Goal: Task Accomplishment & Management: Manage account settings

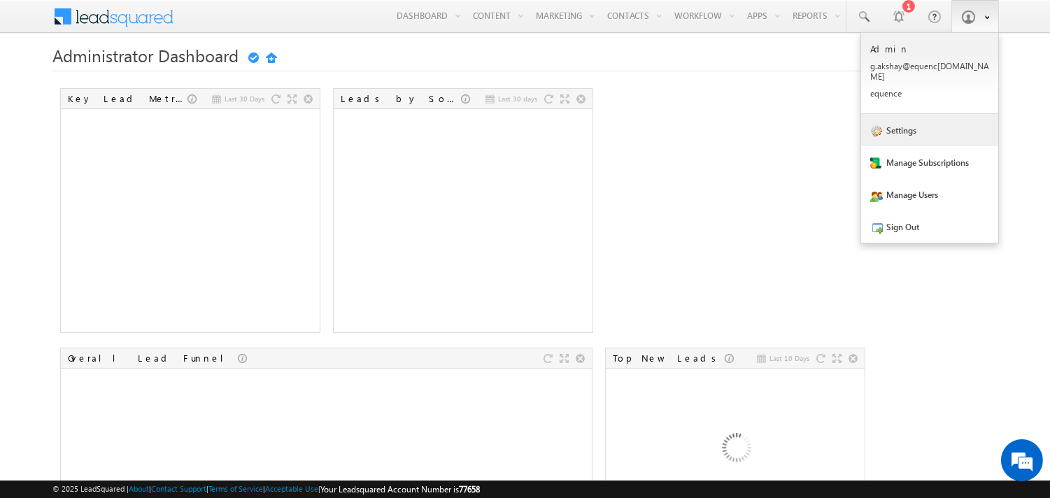
click at [918, 131] on link "Settings" at bounding box center [929, 130] width 137 height 32
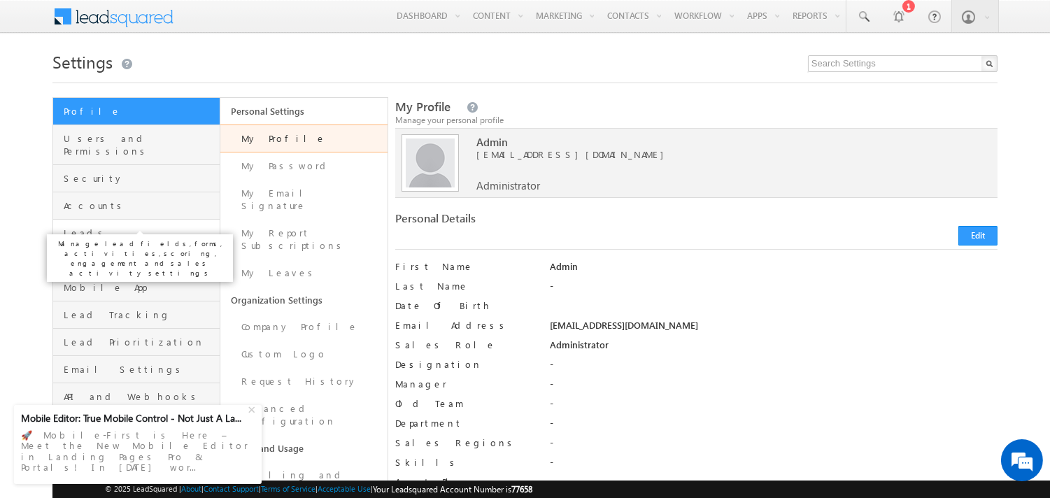
click at [122, 227] on span "Leads" at bounding box center [140, 233] width 153 height 13
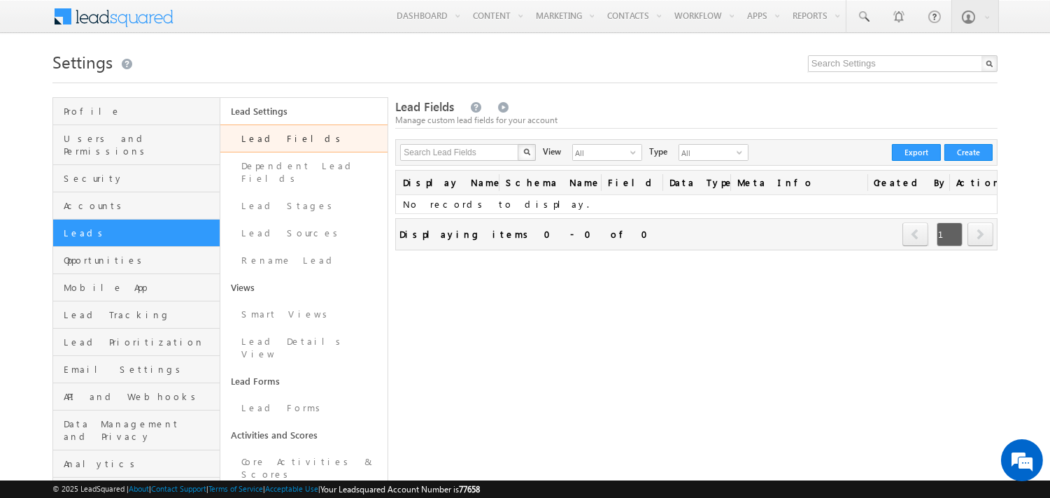
click at [304, 143] on link "Lead Fields" at bounding box center [303, 139] width 167 height 28
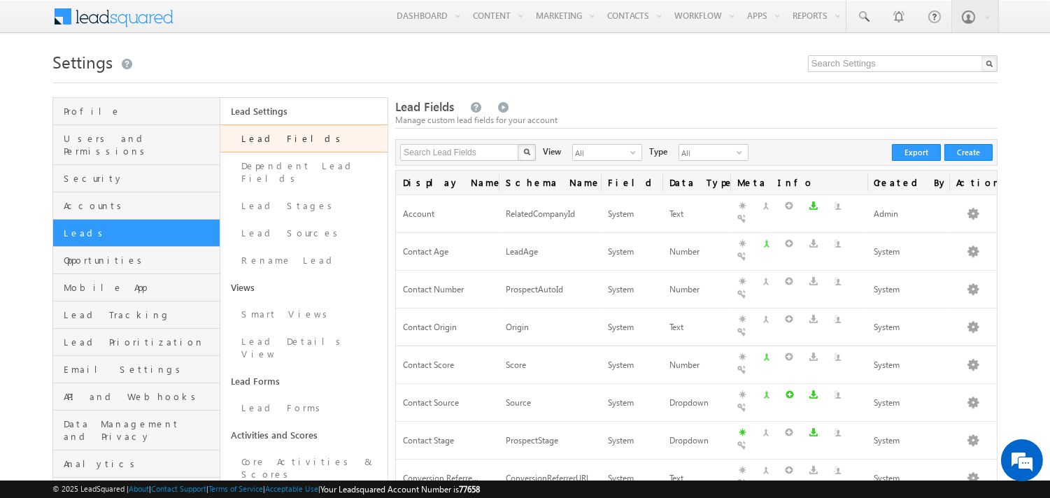
click at [637, 155] on div "View All select 3" at bounding box center [596, 154] width 106 height 20
click at [610, 151] on span "All" at bounding box center [601, 152] width 57 height 15
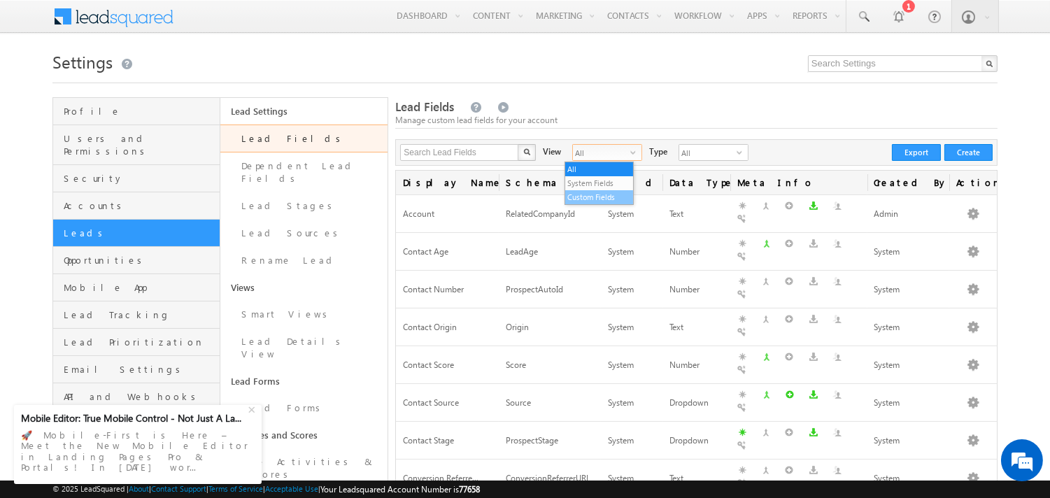
click at [603, 197] on li "Custom Fields" at bounding box center [599, 197] width 69 height 14
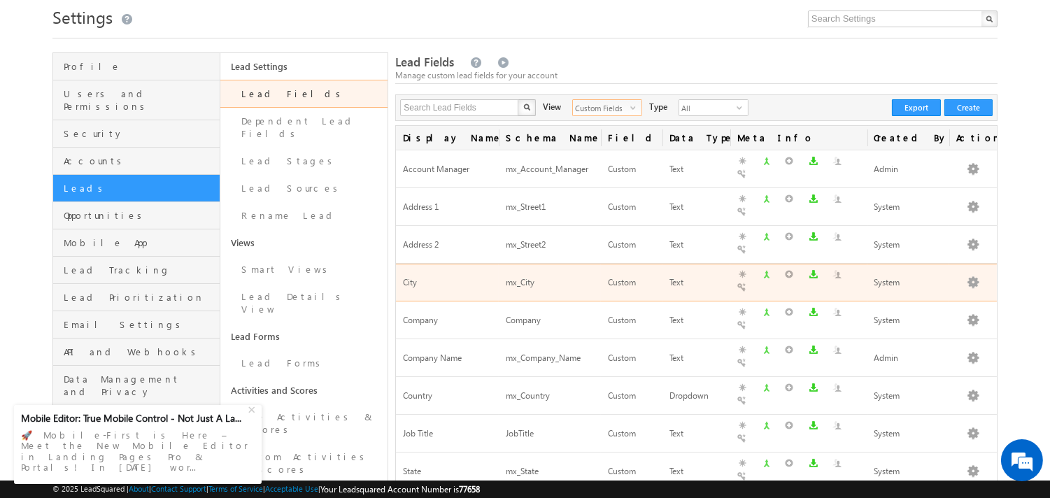
scroll to position [13, 0]
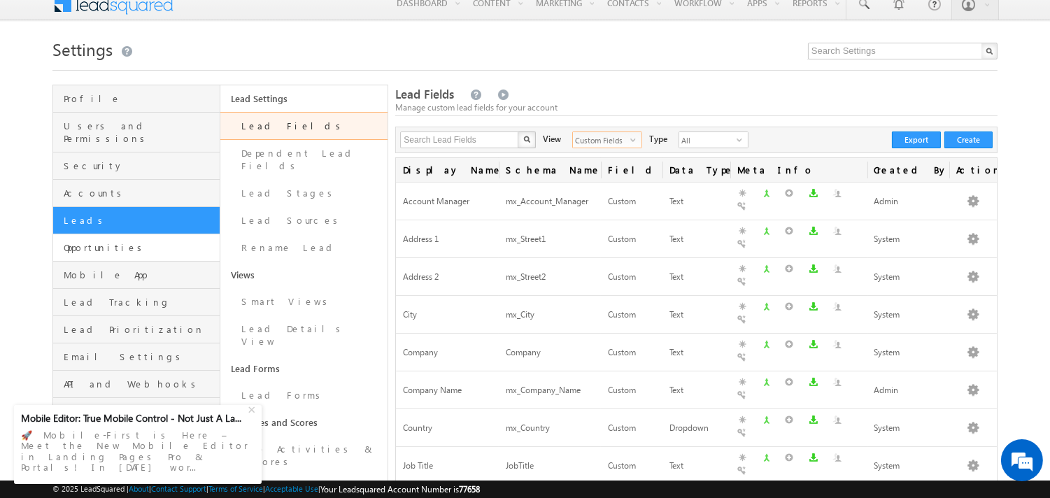
click at [179, 234] on link "Opportunities" at bounding box center [136, 247] width 167 height 27
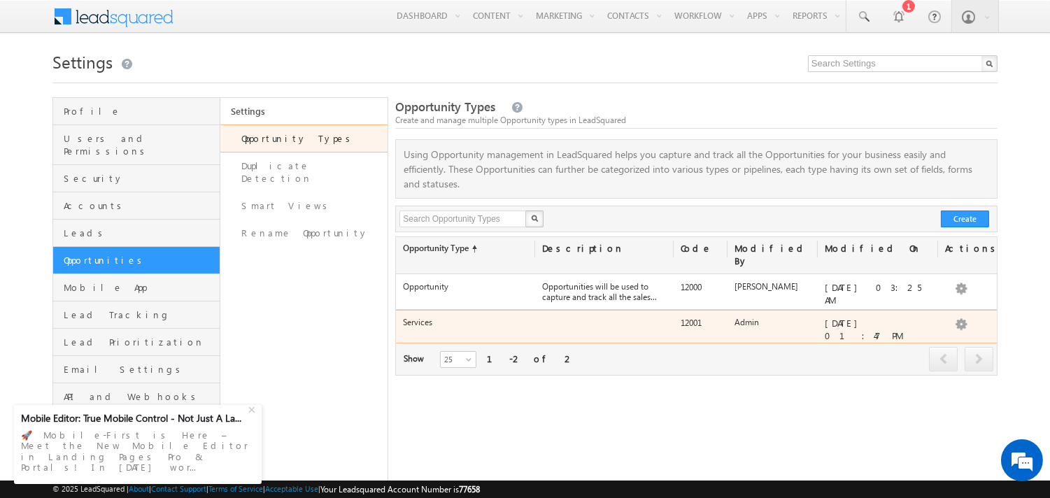
click at [437, 318] on div "Services" at bounding box center [465, 326] width 139 height 20
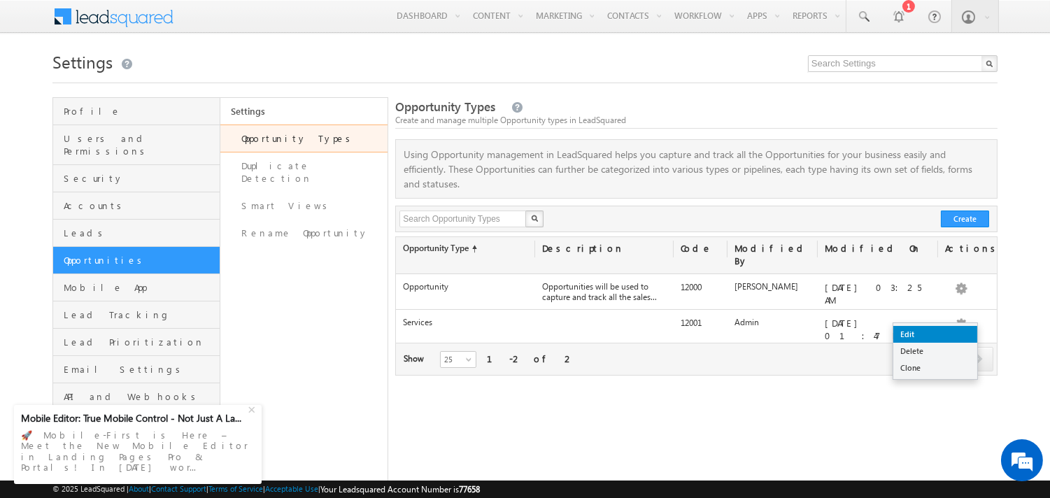
click at [933, 337] on link "Edit" at bounding box center [936, 334] width 84 height 17
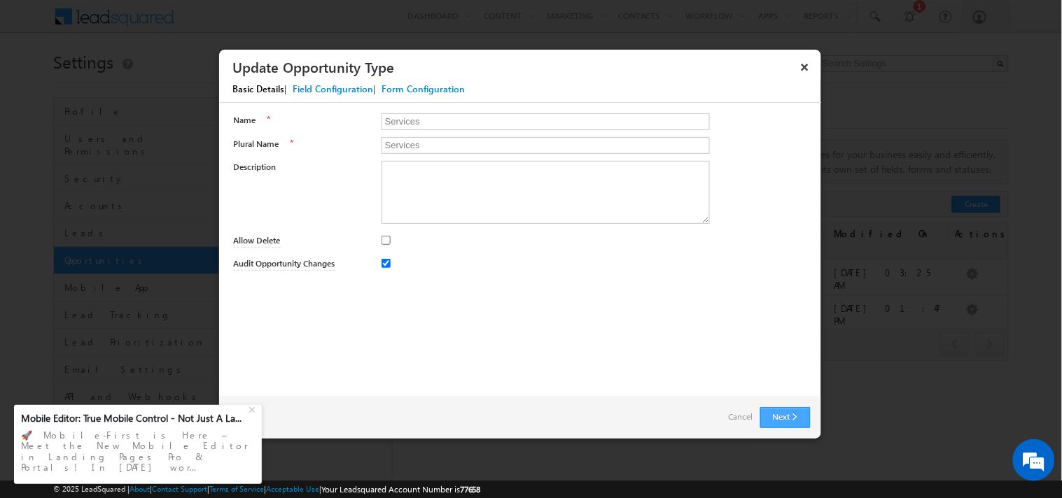
click at [805, 423] on button "Next" at bounding box center [785, 417] width 50 height 21
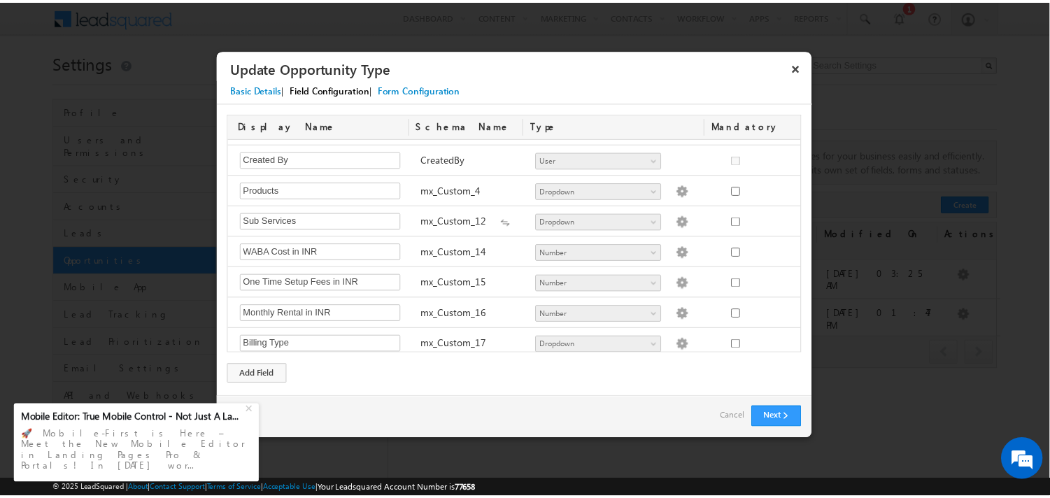
scroll to position [458, 0]
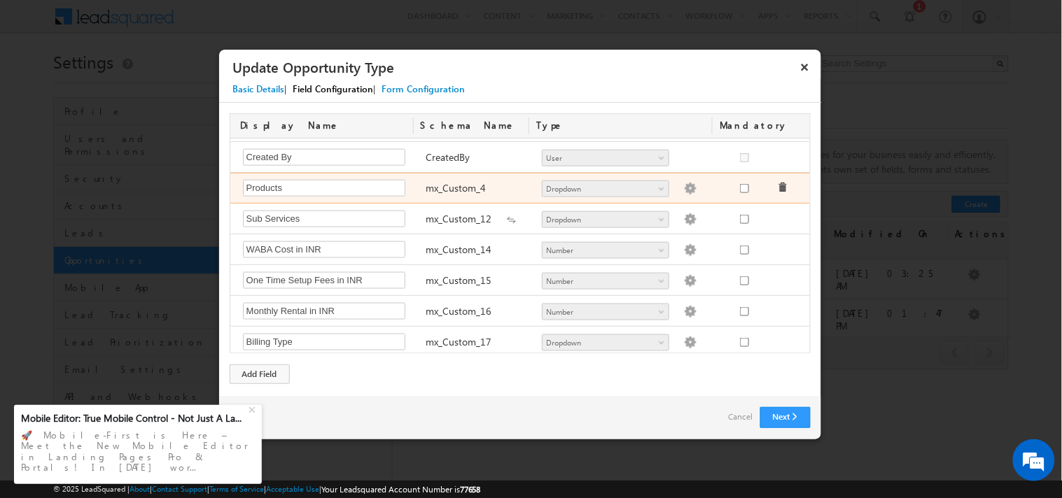
click at [684, 191] on img at bounding box center [690, 189] width 13 height 13
type textarea "Services - SMS WABA Services RCS Services"
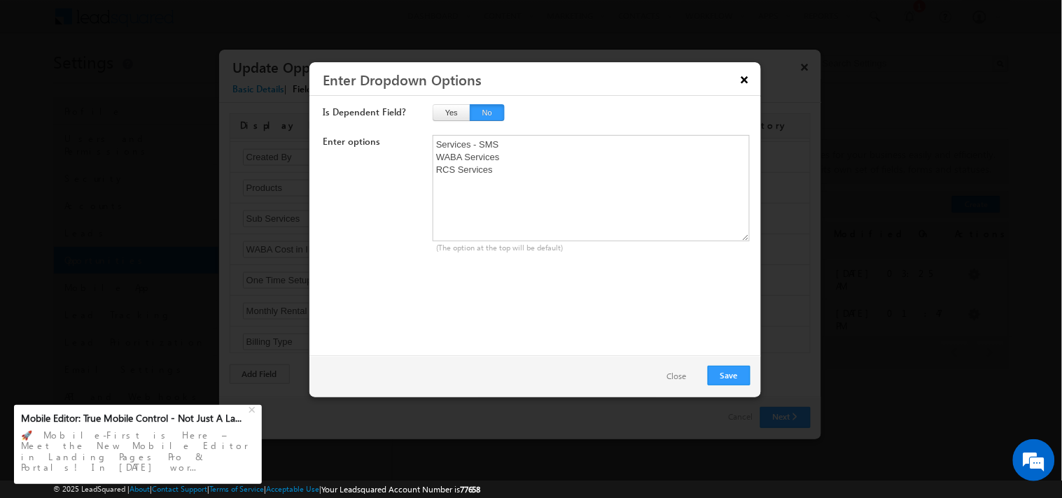
click at [745, 85] on button "×" at bounding box center [744, 79] width 22 height 24
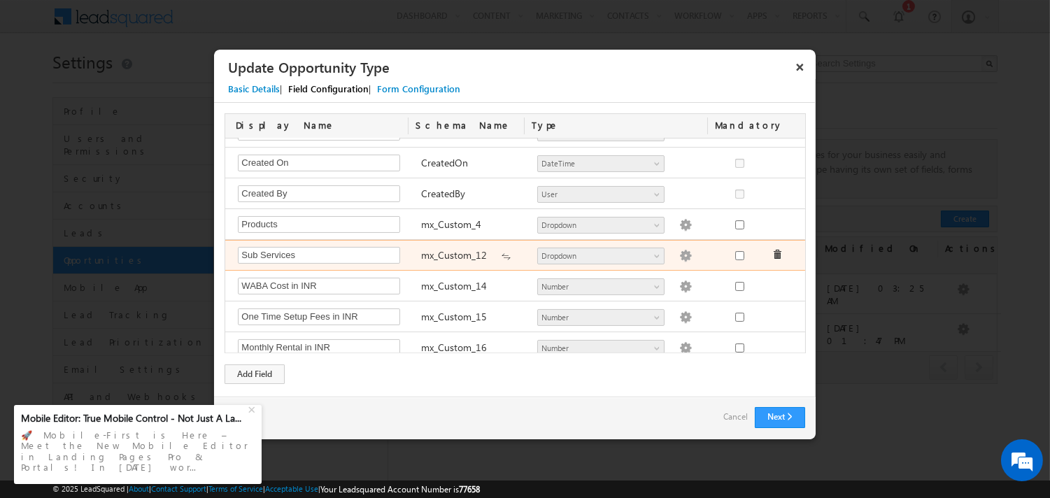
scroll to position [432, 0]
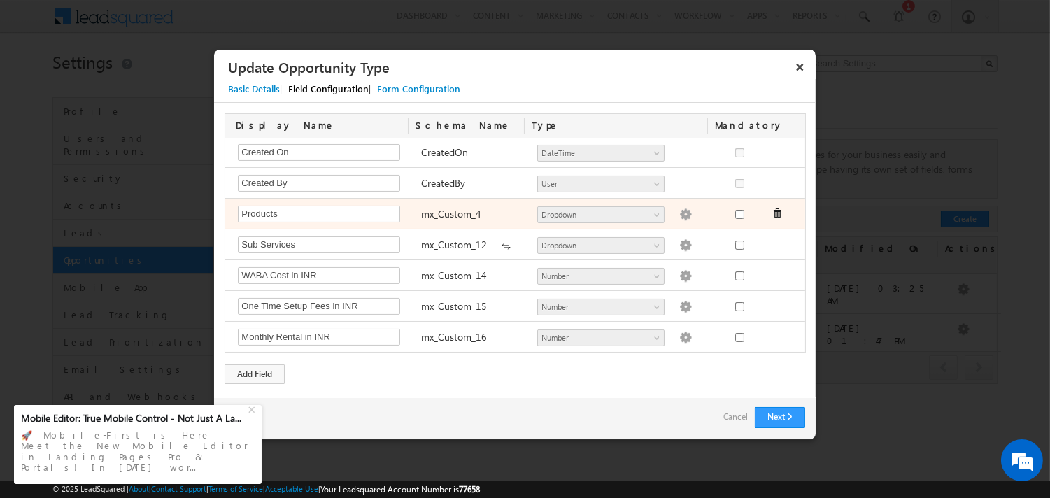
click at [432, 216] on label "mx_Custom_4" at bounding box center [451, 213] width 60 height 13
click at [457, 213] on label "mx_Custom_4" at bounding box center [451, 213] width 60 height 13
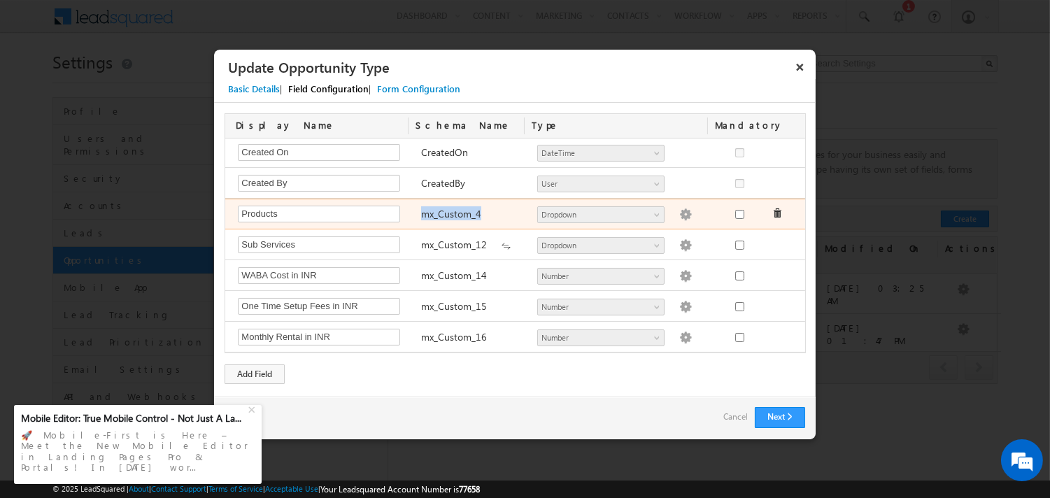
click at [457, 213] on label "mx_Custom_4" at bounding box center [451, 213] width 60 height 13
click at [256, 215] on input "Products" at bounding box center [319, 214] width 162 height 17
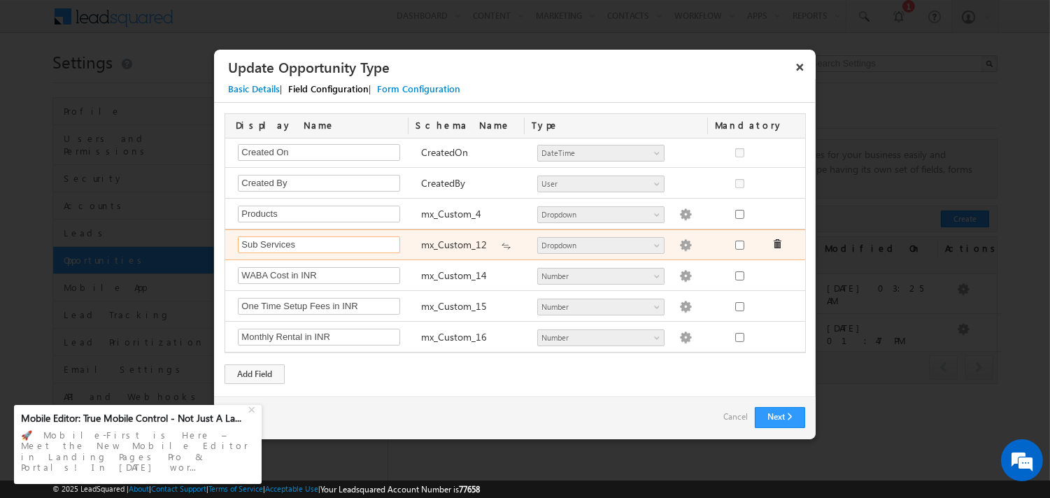
click at [312, 248] on input "Sub Services" at bounding box center [319, 245] width 162 height 17
click at [453, 247] on label "mx_Custom_12" at bounding box center [454, 244] width 66 height 13
copy div "mx_Custom_12"
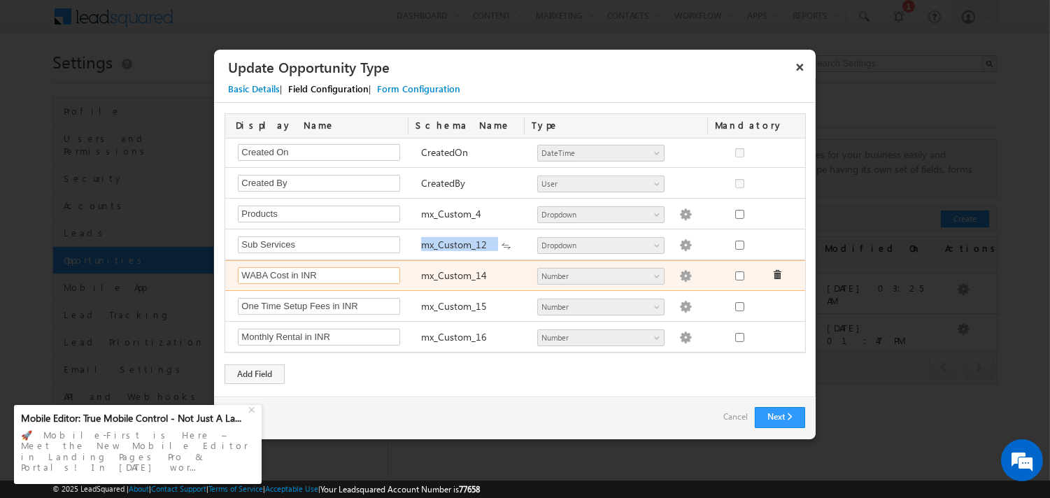
click at [277, 276] on input "WABA Cost in INR" at bounding box center [319, 275] width 162 height 17
click at [466, 280] on label "mx_Custom_14" at bounding box center [454, 275] width 66 height 13
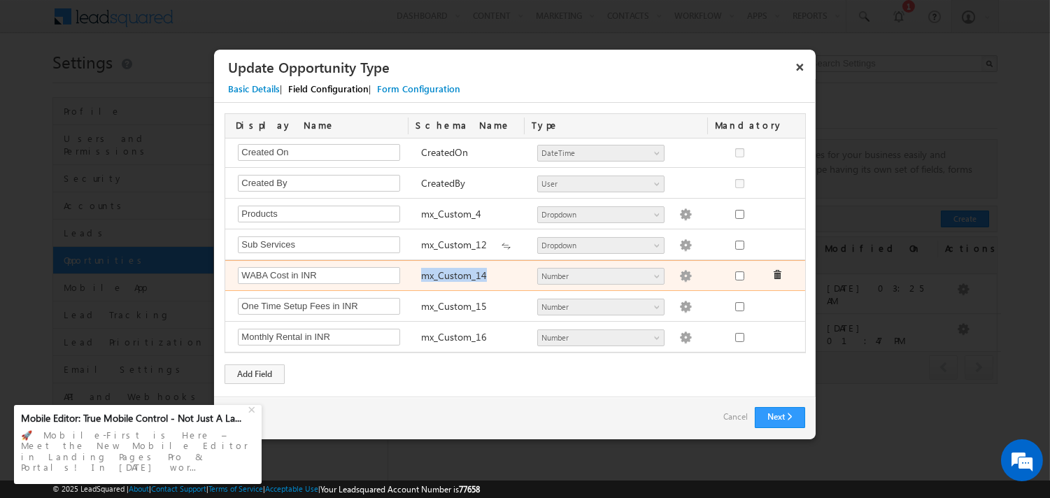
click at [466, 280] on label "mx_Custom_14" at bounding box center [454, 275] width 66 height 13
copy div "mx_Custom_14 Number String DateTime Dropdown User Geolocation mx_Source"
click at [455, 276] on label "mx_Custom_14" at bounding box center [454, 275] width 66 height 13
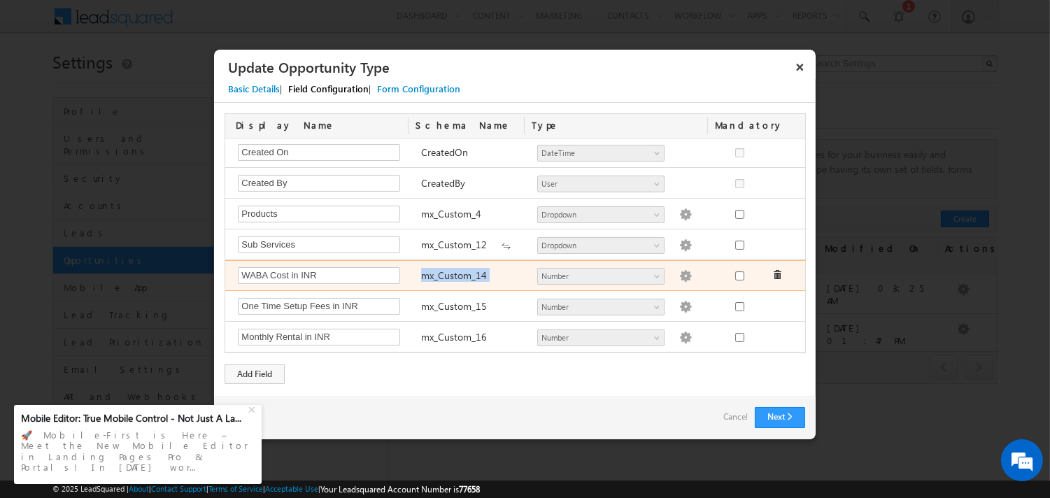
click at [455, 276] on label "mx_Custom_14" at bounding box center [454, 275] width 66 height 13
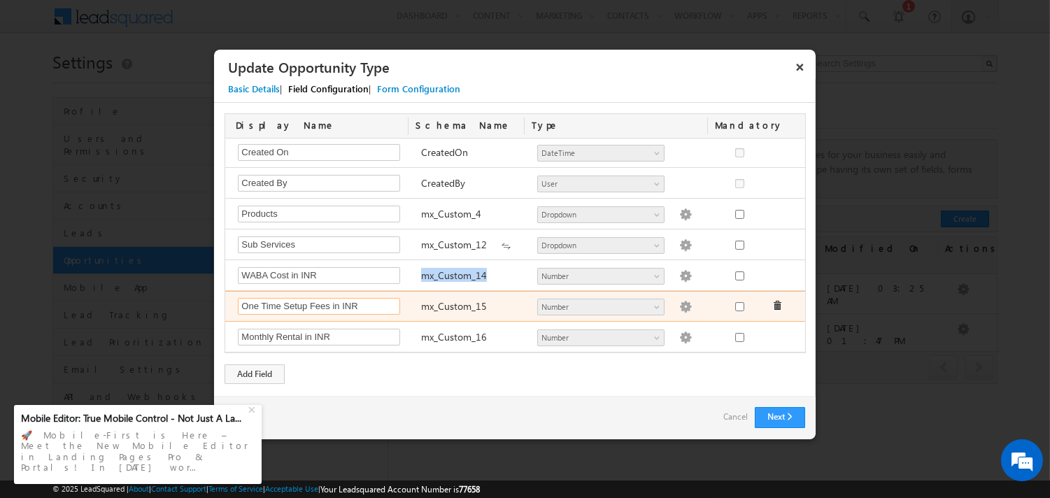
click at [294, 307] on input "One Time Setup Fees in INR" at bounding box center [319, 306] width 162 height 17
click at [443, 309] on label "mx_Custom_15" at bounding box center [454, 306] width 66 height 13
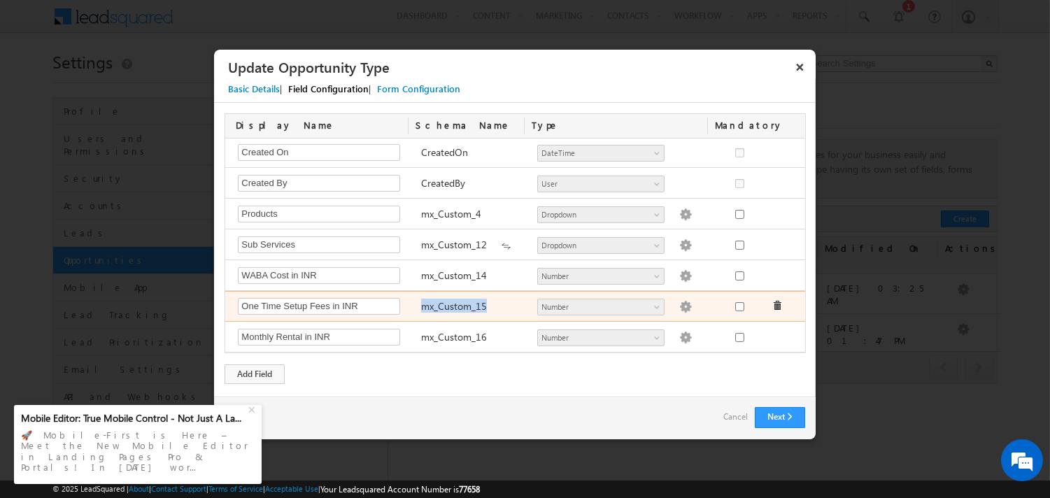
click at [443, 309] on label "mx_Custom_15" at bounding box center [454, 306] width 66 height 13
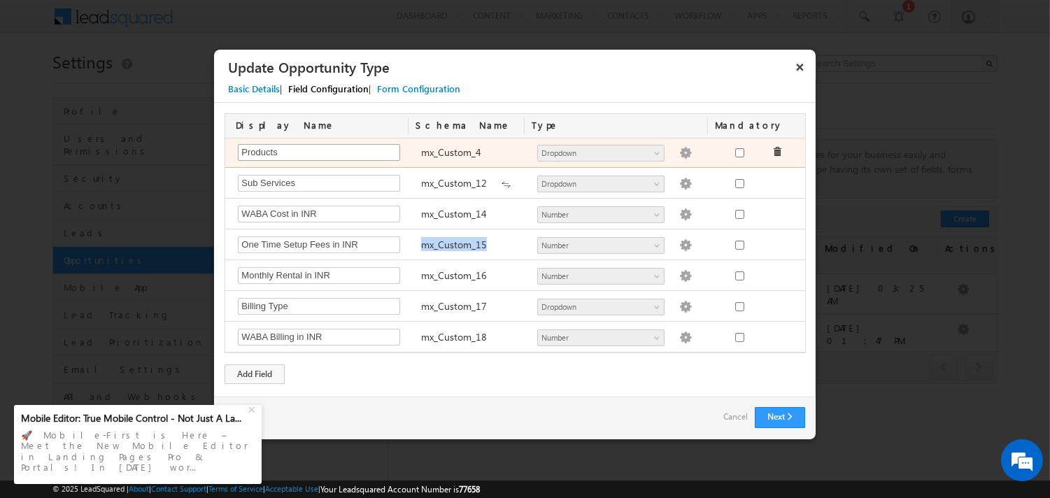
scroll to position [498, 0]
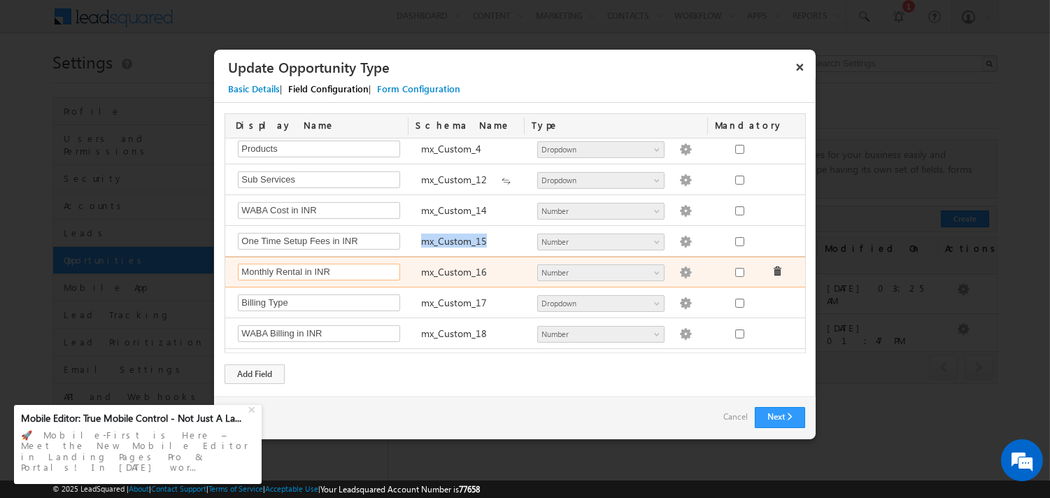
click at [295, 274] on input "Monthly Rental in INR" at bounding box center [319, 272] width 162 height 17
click at [452, 275] on label "mx_Custom_16" at bounding box center [454, 271] width 66 height 13
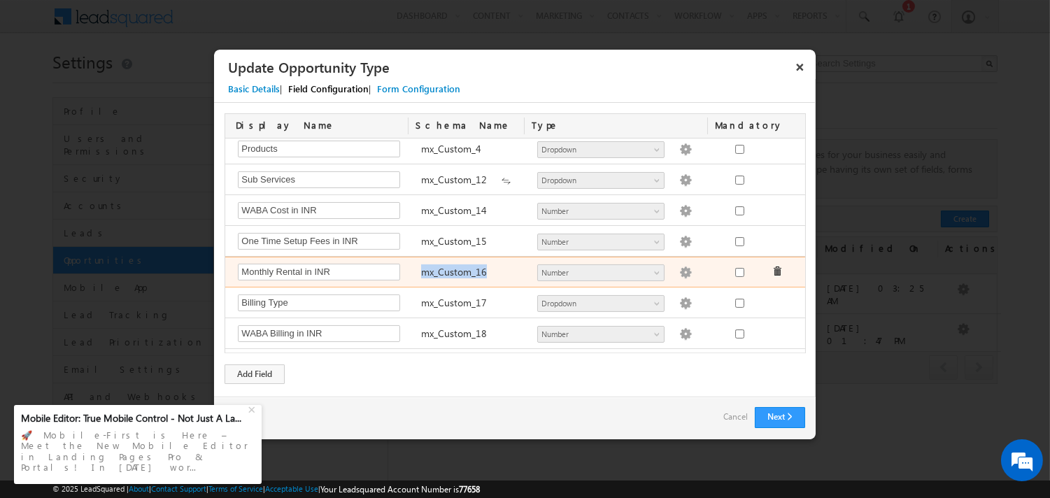
click at [452, 275] on label "mx_Custom_16" at bounding box center [454, 271] width 66 height 13
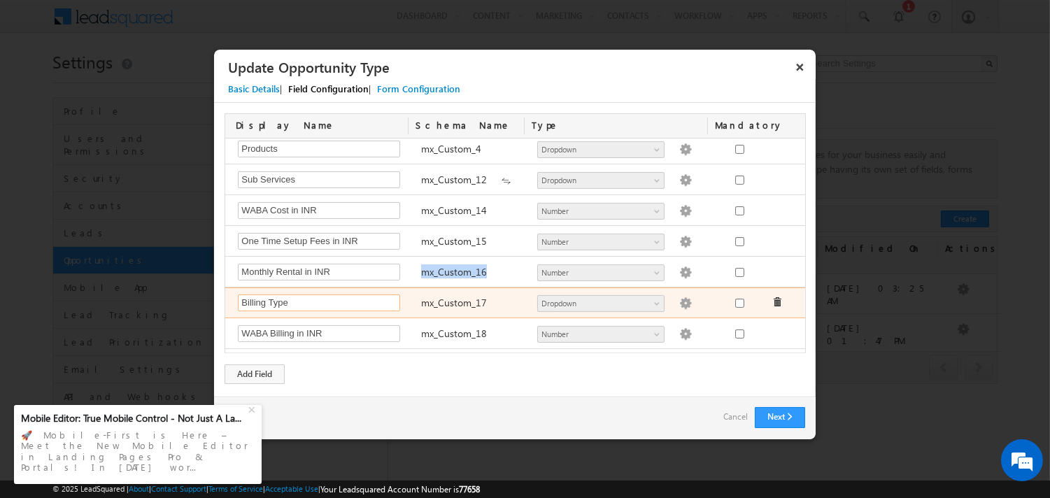
click at [262, 305] on input "Billing Type" at bounding box center [319, 303] width 162 height 17
click at [465, 297] on div "mx_Custom_17" at bounding box center [472, 305] width 116 height 20
click at [453, 295] on div "Billing Type Required Field mx_Custom_17 Number String DateTime Dropdown User G…" at bounding box center [517, 303] width 584 height 31
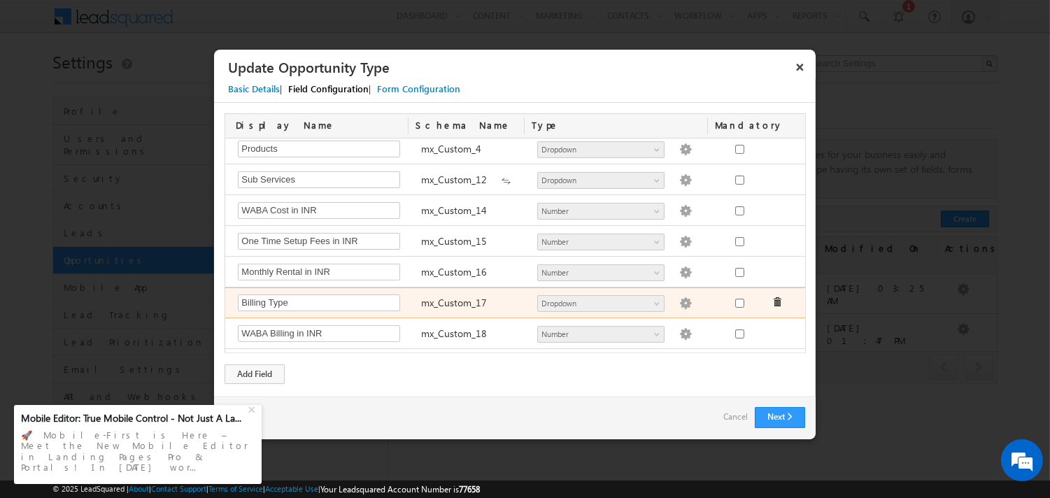
click at [453, 295] on div "Billing Type Required Field mx_Custom_17 Number String DateTime Dropdown User G…" at bounding box center [517, 303] width 584 height 31
click at [449, 304] on label "mx_Custom_17" at bounding box center [454, 302] width 66 height 13
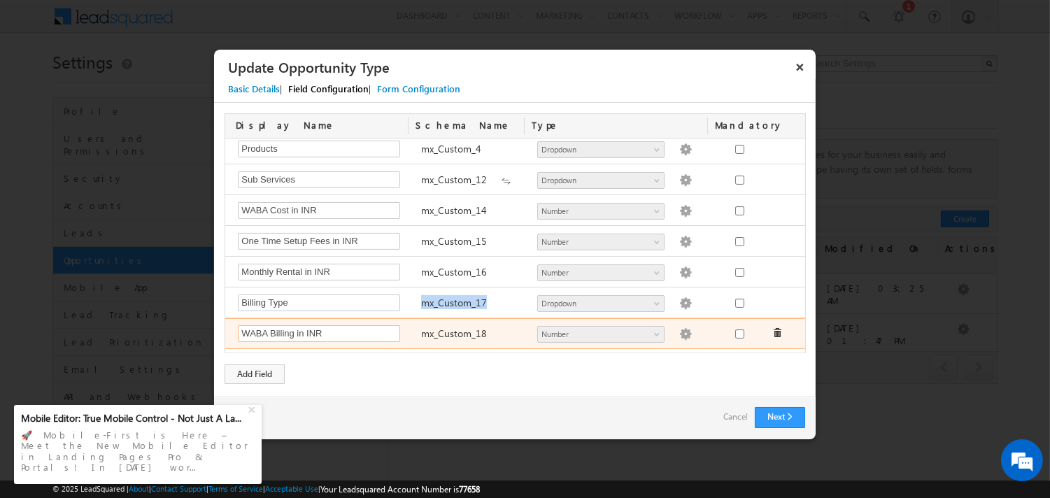
click at [290, 332] on input "WABA Billing in INR" at bounding box center [319, 333] width 162 height 17
click at [438, 332] on label "mx_Custom_18" at bounding box center [454, 333] width 66 height 13
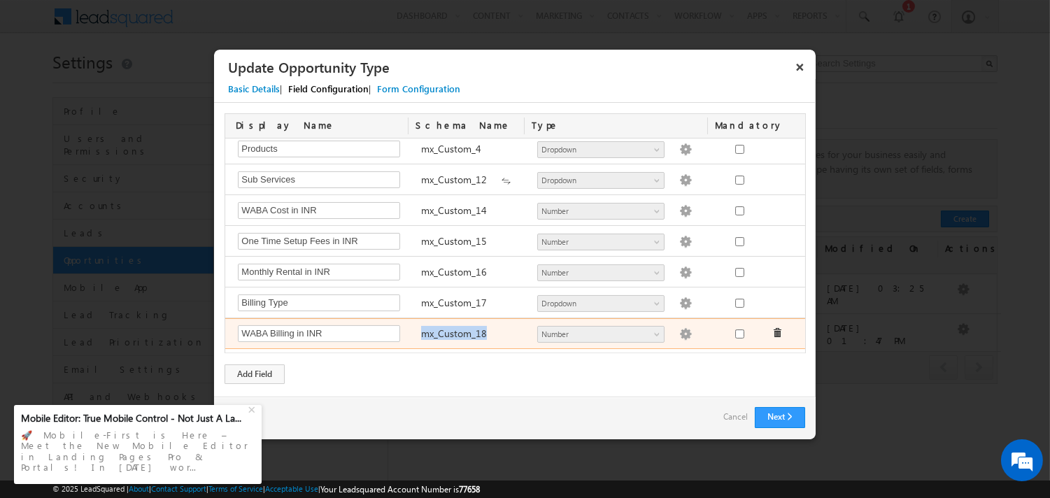
copy label "mx_Custom_18"
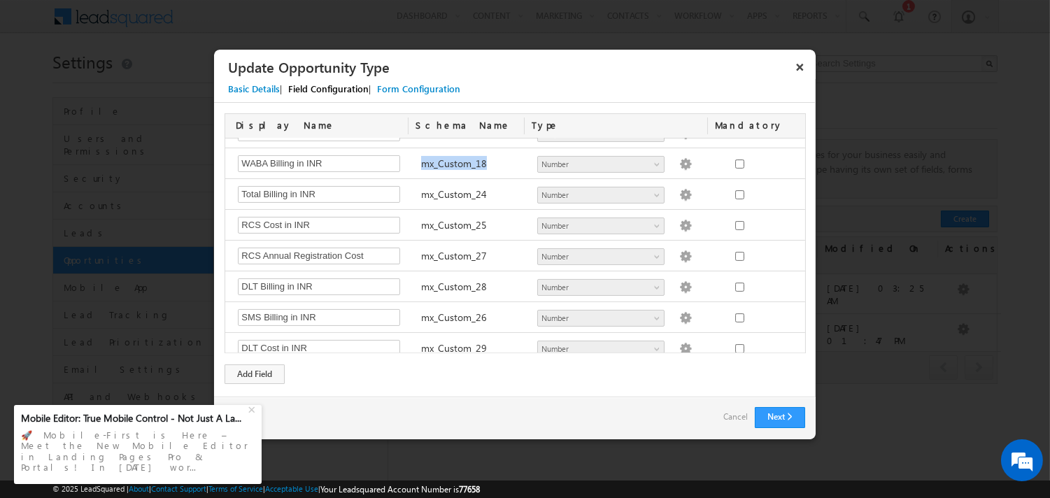
scroll to position [653, 0]
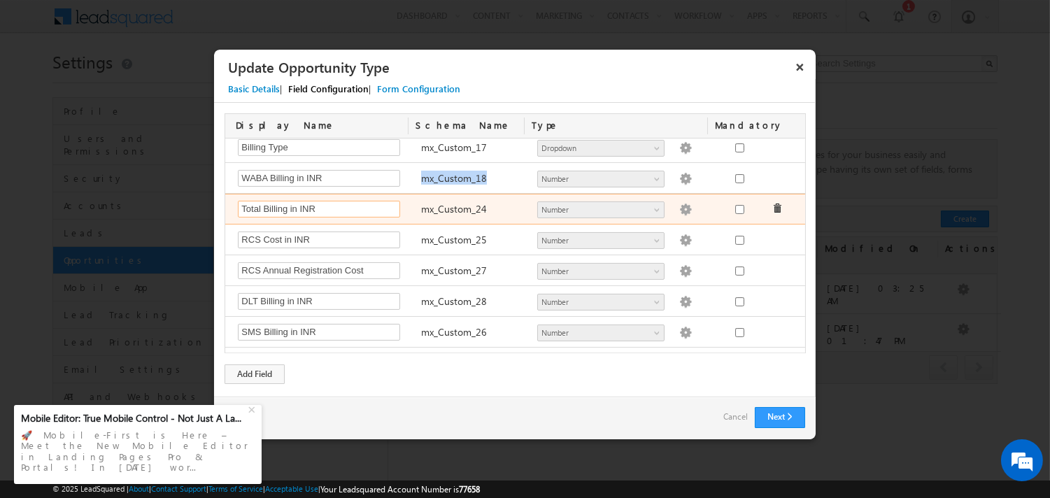
click at [297, 210] on input "Total Billing in INR" at bounding box center [319, 209] width 162 height 17
click at [439, 207] on label "mx_Custom_24" at bounding box center [454, 208] width 66 height 13
click at [439, 208] on label "mx_Custom_24" at bounding box center [454, 208] width 66 height 13
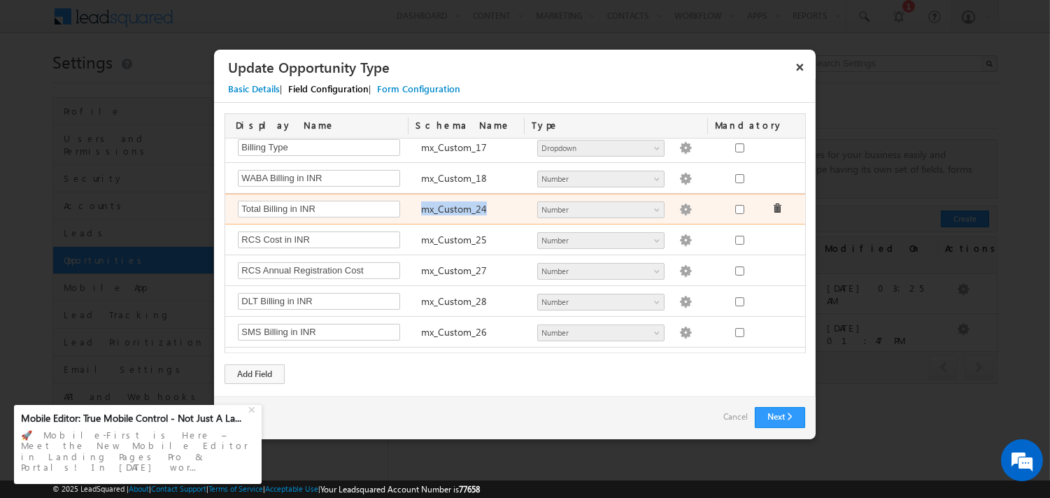
copy label "mx_Custom_24"
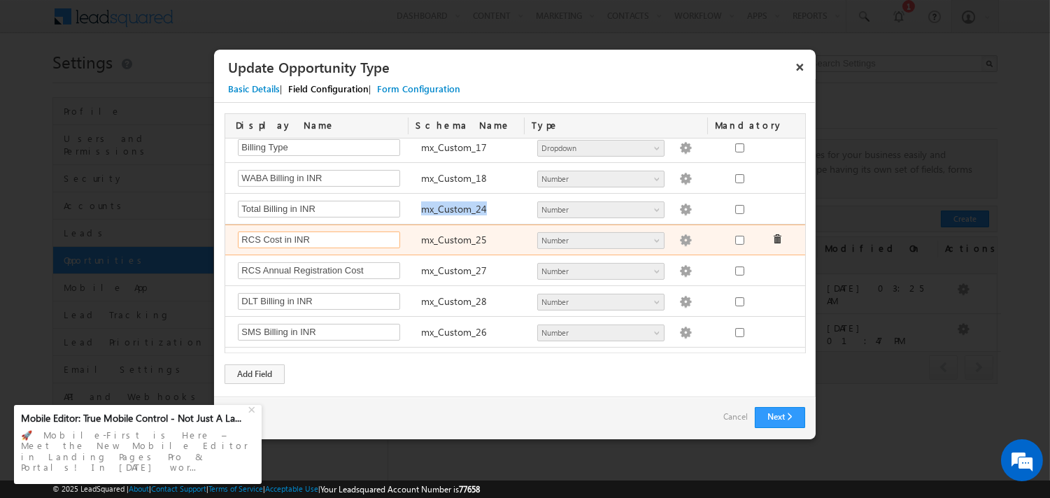
click at [274, 248] on input "RCS Cost in INR" at bounding box center [319, 240] width 162 height 17
click at [455, 242] on label "mx_Custom_25" at bounding box center [454, 239] width 66 height 13
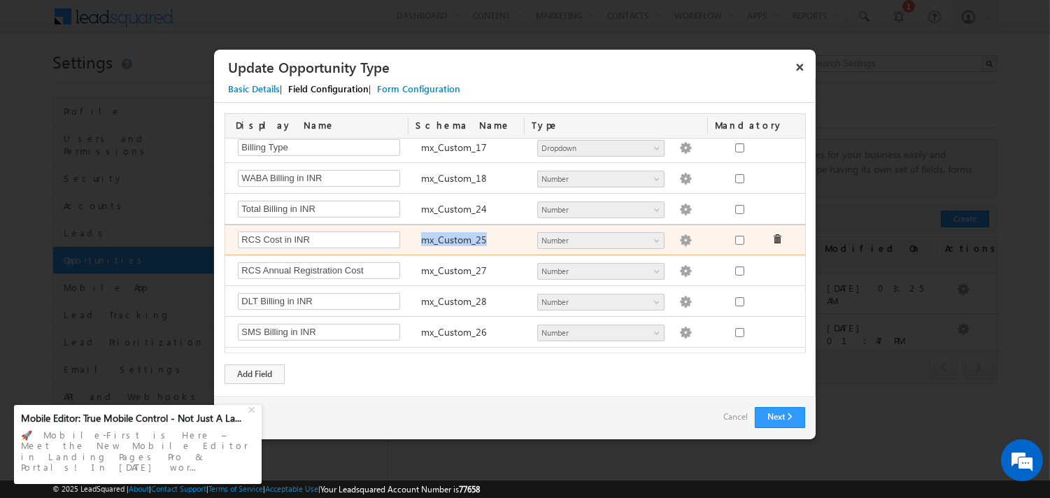
copy label "mx_Custom_25"
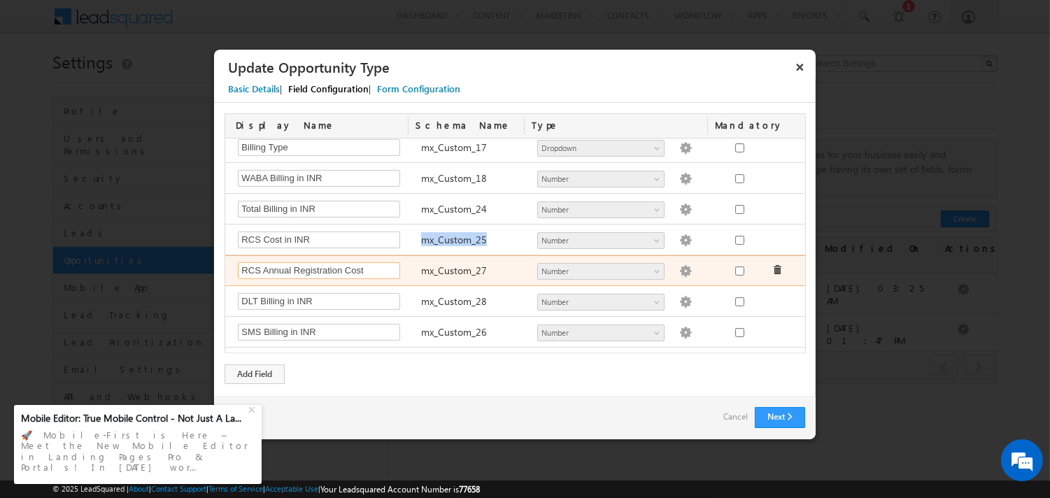
click at [302, 269] on input "RCS Annual Registration Cost" at bounding box center [319, 270] width 162 height 17
click at [444, 274] on label "mx_Custom_27" at bounding box center [454, 270] width 66 height 13
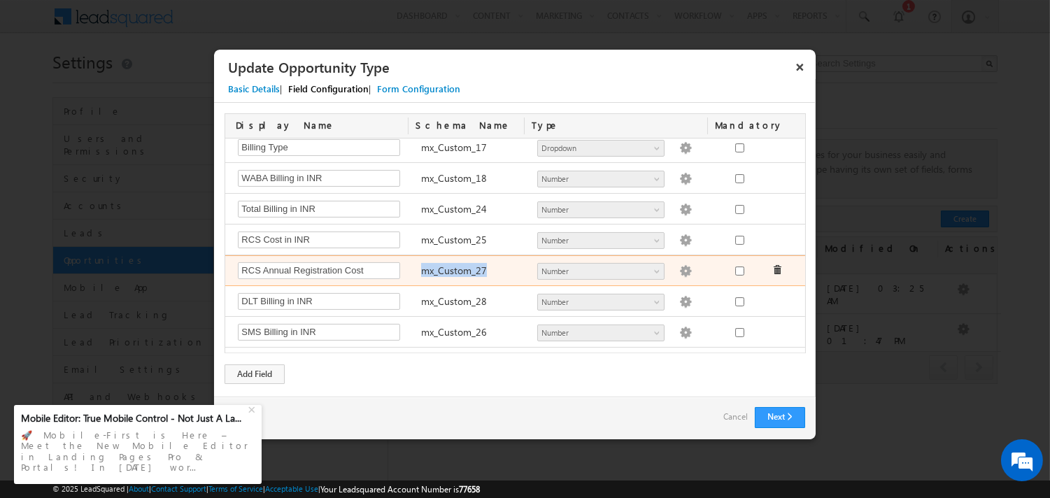
copy label "mx_Custom_27"
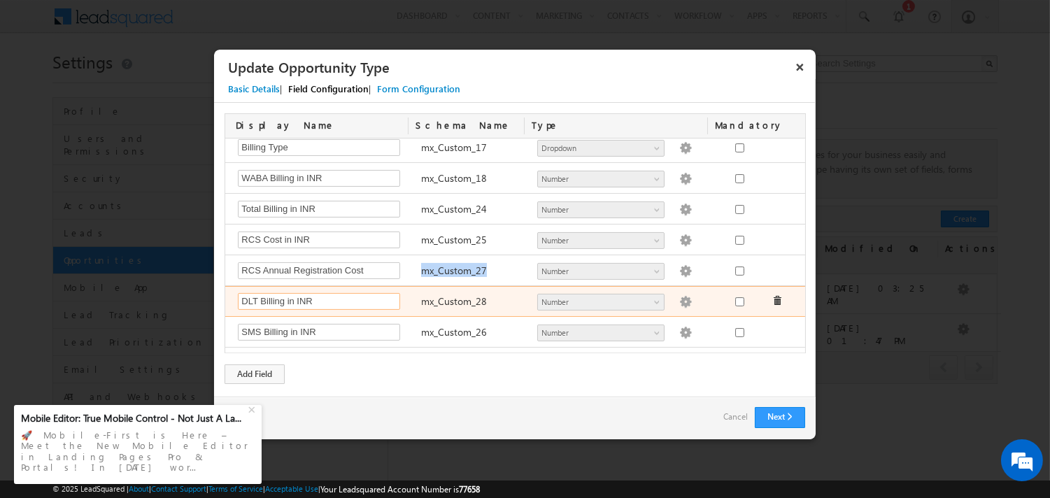
click at [260, 309] on input "DLT Billing in INR" at bounding box center [319, 301] width 162 height 17
click at [464, 308] on label "mx_Custom_28" at bounding box center [454, 301] width 66 height 13
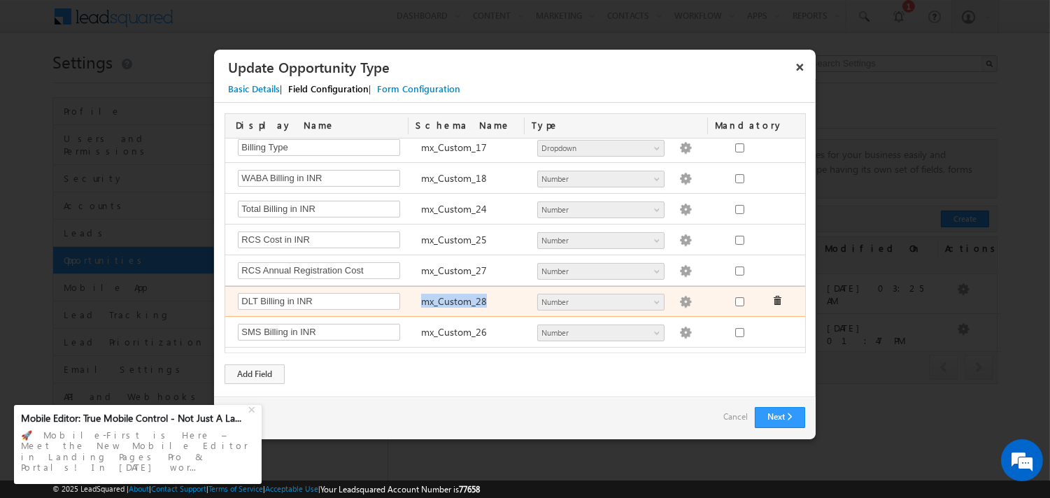
click at [464, 308] on label "mx_Custom_28" at bounding box center [454, 301] width 66 height 13
click at [456, 308] on label "mx_Custom_28" at bounding box center [454, 301] width 66 height 13
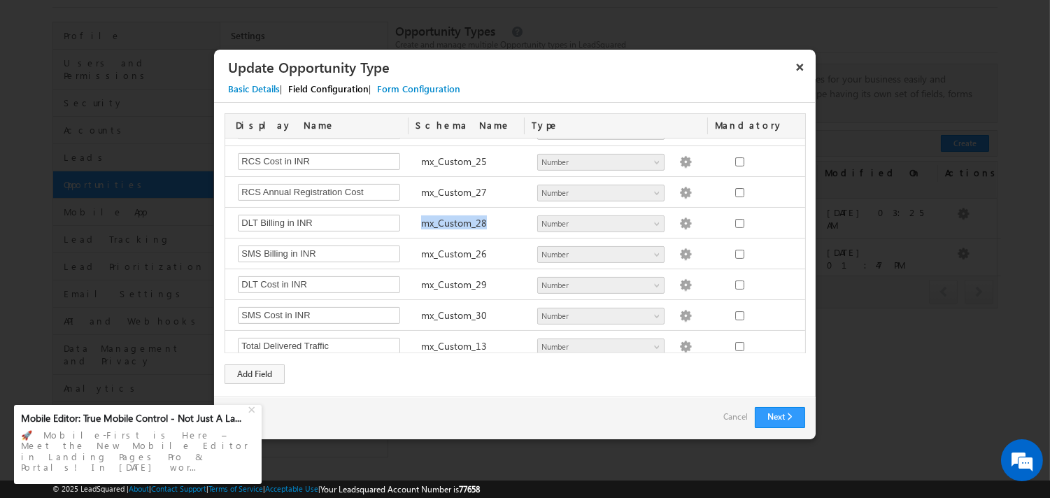
scroll to position [744, 0]
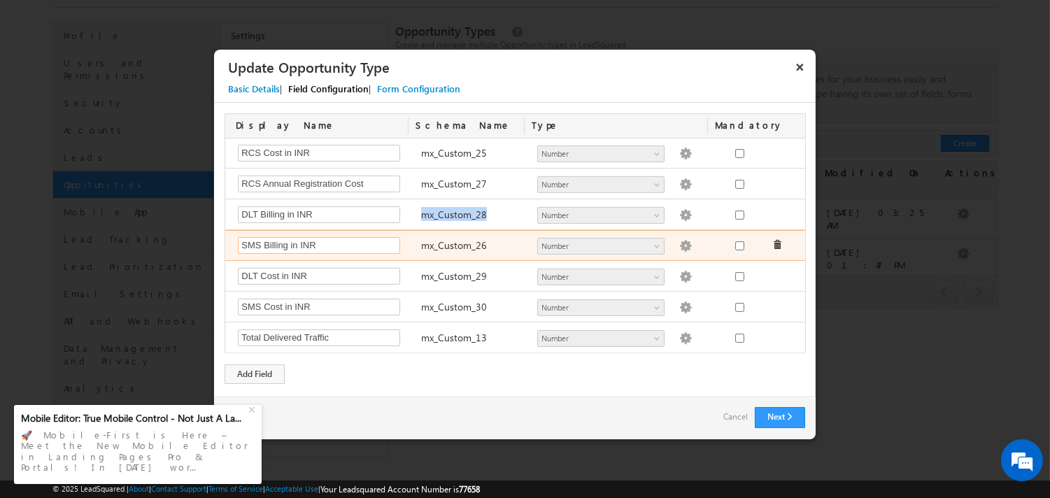
click at [299, 241] on input "SMS Billing in INR" at bounding box center [319, 245] width 162 height 17
click at [434, 241] on label "mx_Custom_26" at bounding box center [454, 245] width 66 height 13
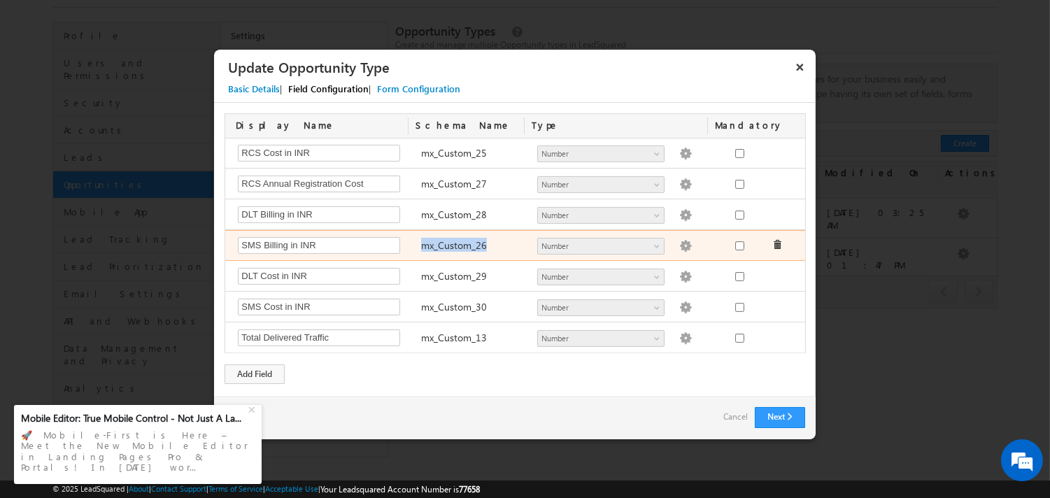
copy label "mx_Custom_26"
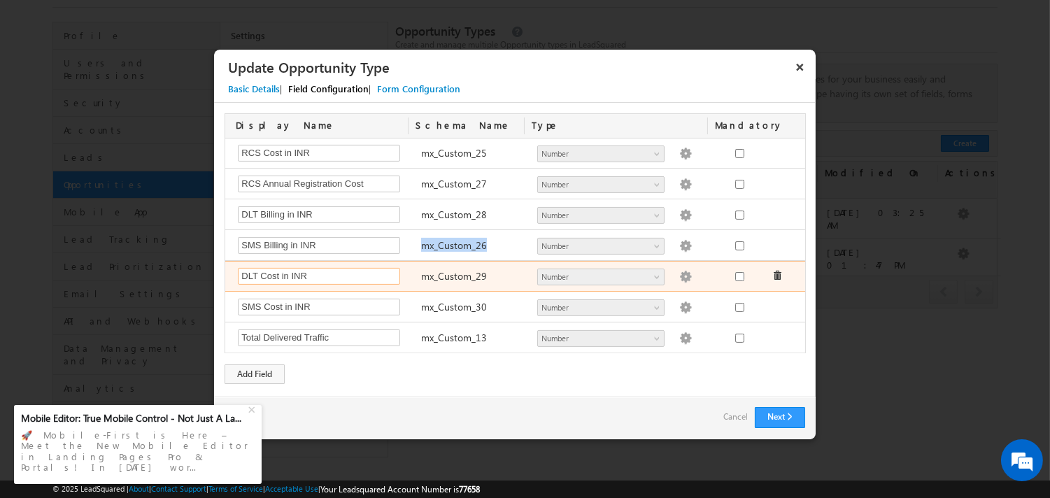
click at [280, 275] on input "DLT Cost in INR" at bounding box center [319, 276] width 162 height 17
click at [443, 273] on label "mx_Custom_29" at bounding box center [454, 275] width 66 height 13
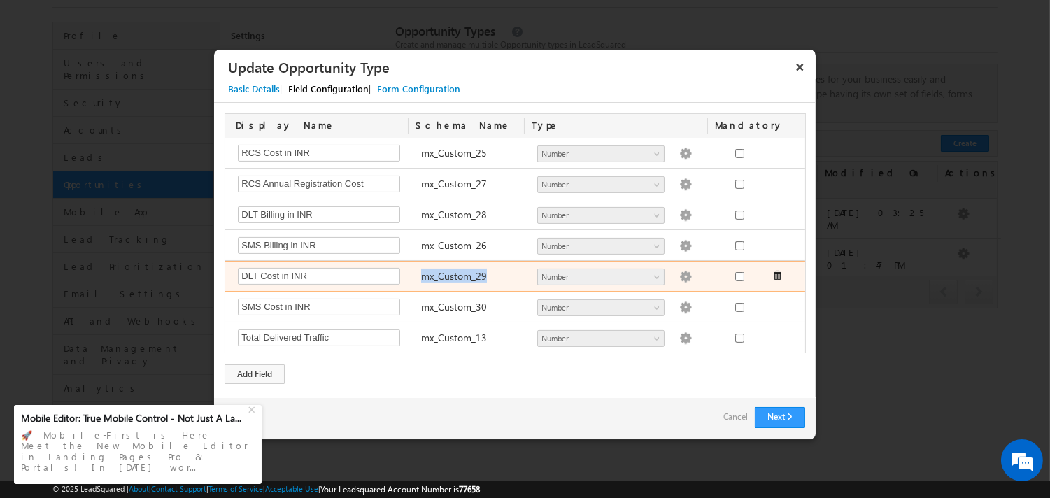
copy label "mx_Custom_29"
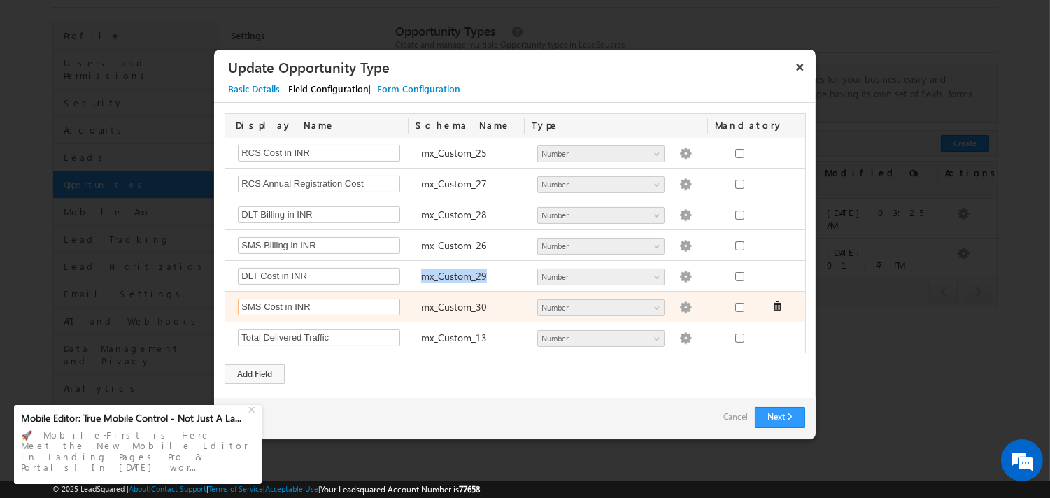
click at [303, 305] on input "SMS Cost in INR" at bounding box center [319, 307] width 162 height 17
click at [442, 306] on label "mx_Custom_30" at bounding box center [454, 306] width 66 height 13
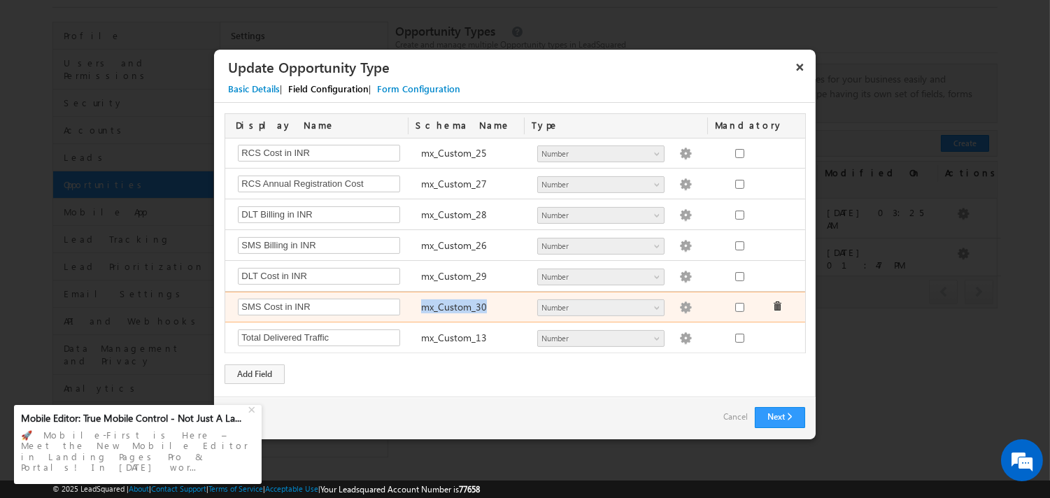
copy label "mx_Custom_30"
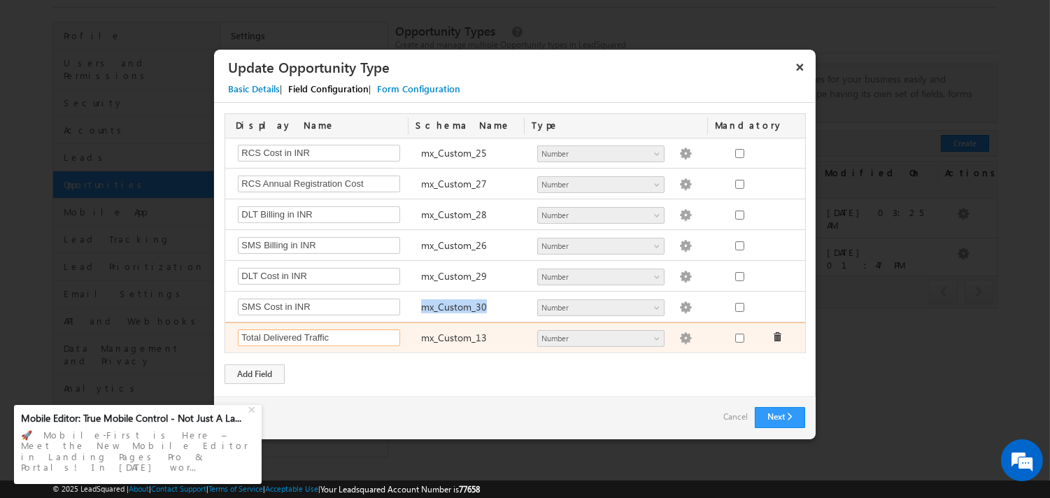
click at [288, 337] on input "Total Delivered Traffic" at bounding box center [319, 338] width 162 height 17
click at [463, 337] on label "mx_Custom_13" at bounding box center [454, 337] width 66 height 13
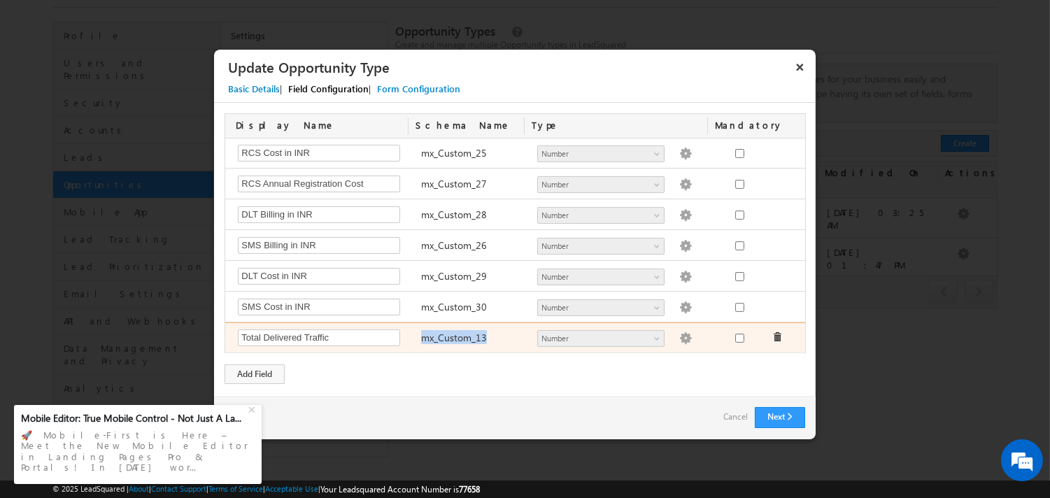
copy label "mx_Custom_13"
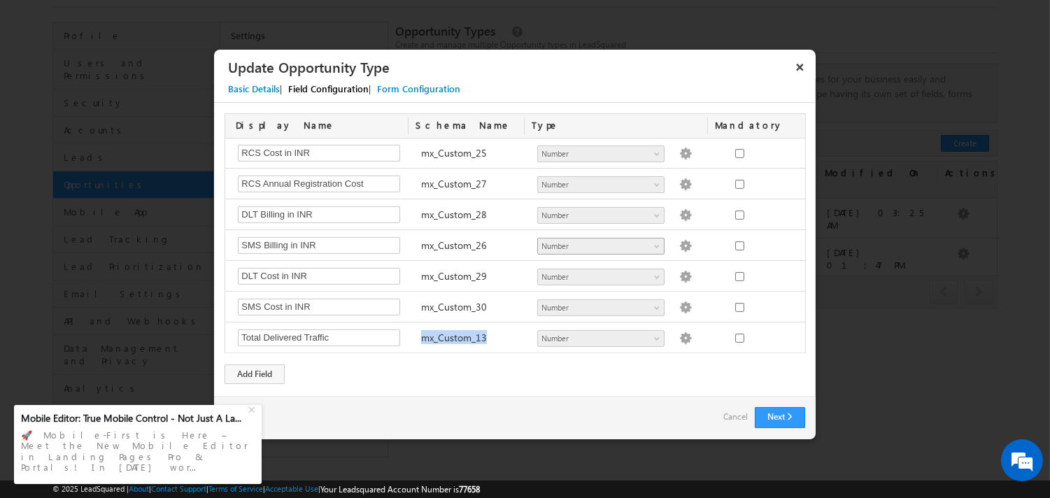
scroll to position [0, 0]
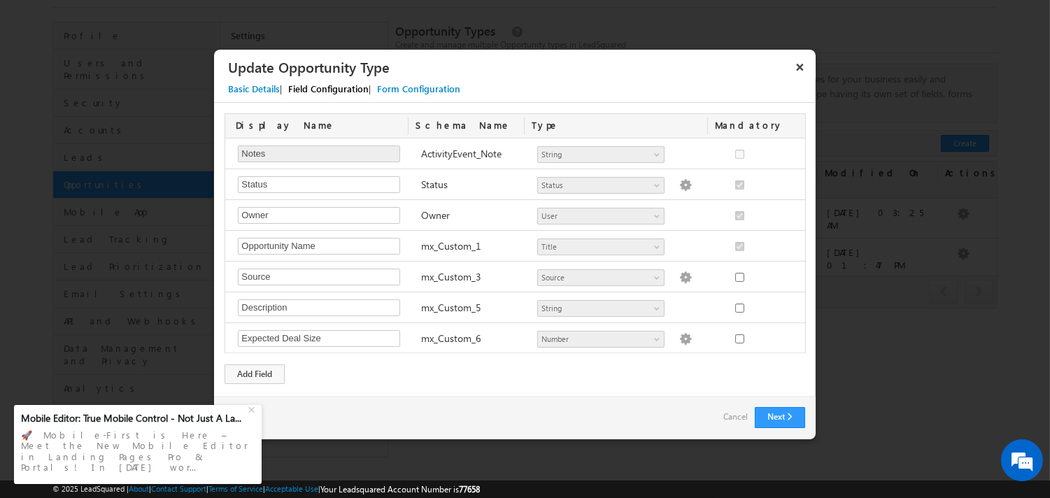
click at [740, 422] on link "Cancel" at bounding box center [736, 417] width 24 height 20
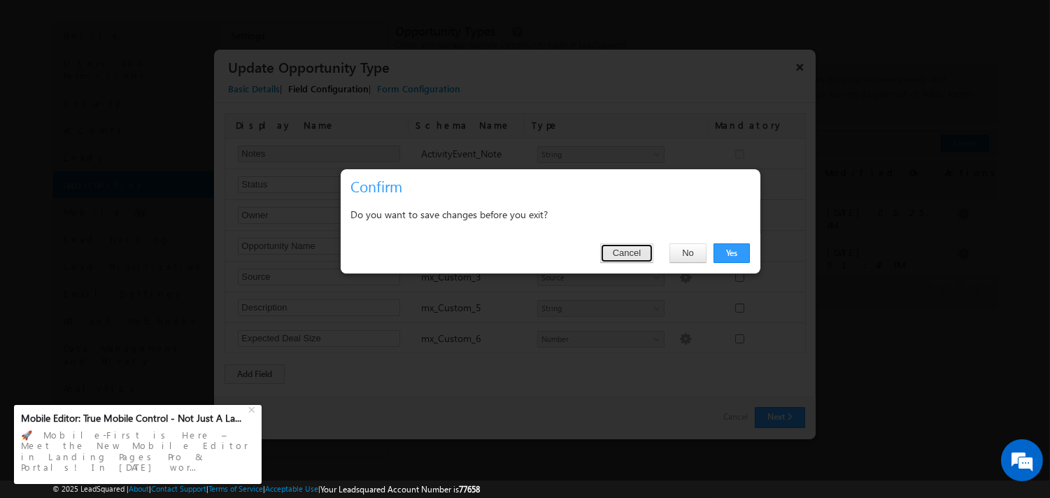
click at [644, 255] on button "Cancel" at bounding box center [626, 254] width 53 height 20
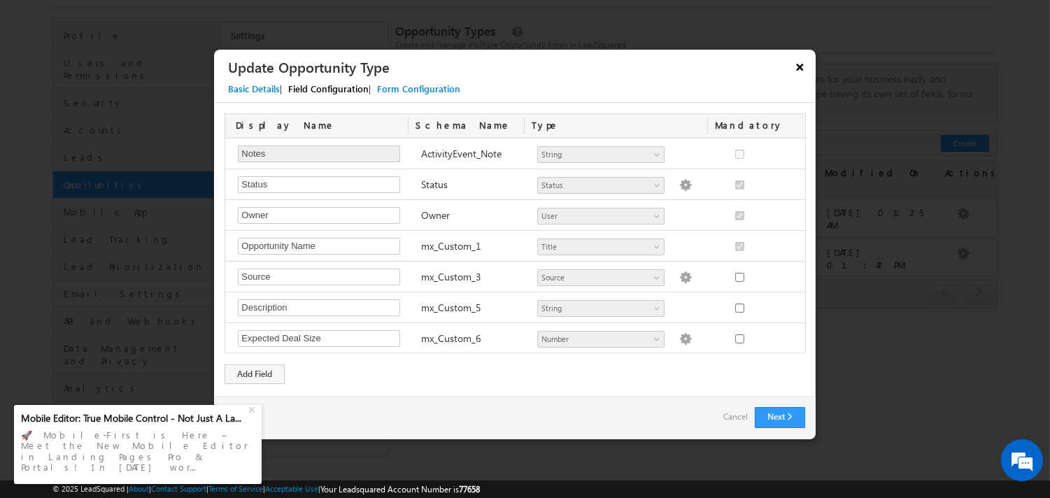
click at [805, 67] on button "×" at bounding box center [800, 67] width 22 height 24
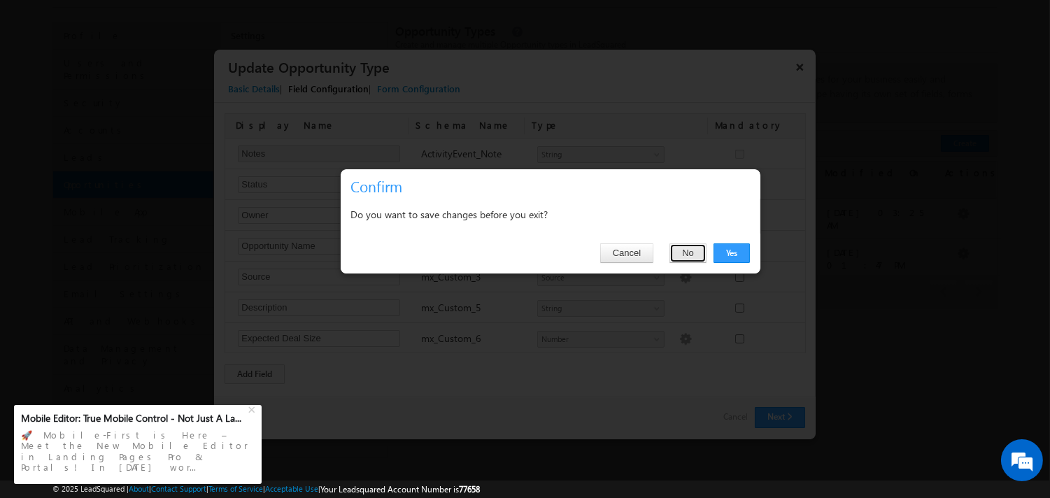
click at [679, 262] on button "No" at bounding box center [688, 254] width 37 height 20
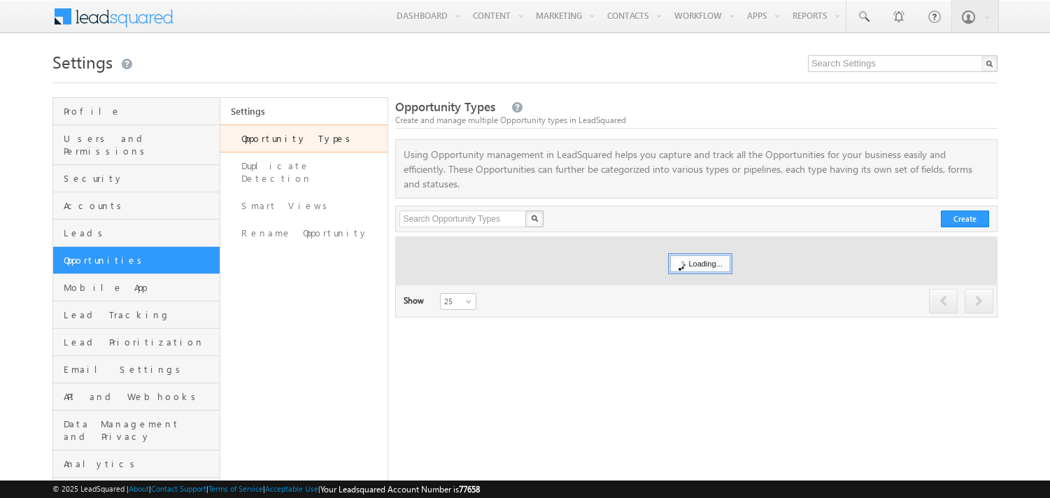
scroll to position [76, 0]
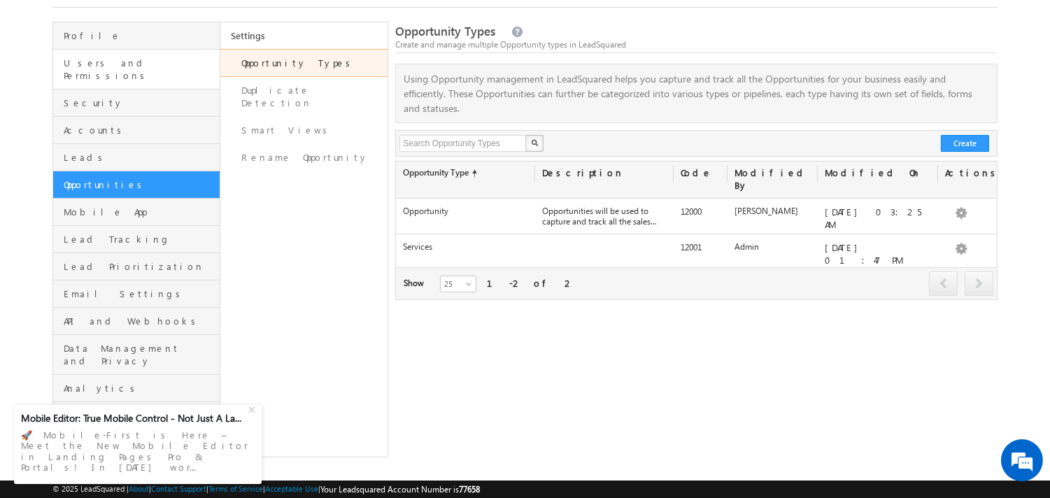
click at [99, 71] on link "Users and Permissions" at bounding box center [136, 70] width 167 height 40
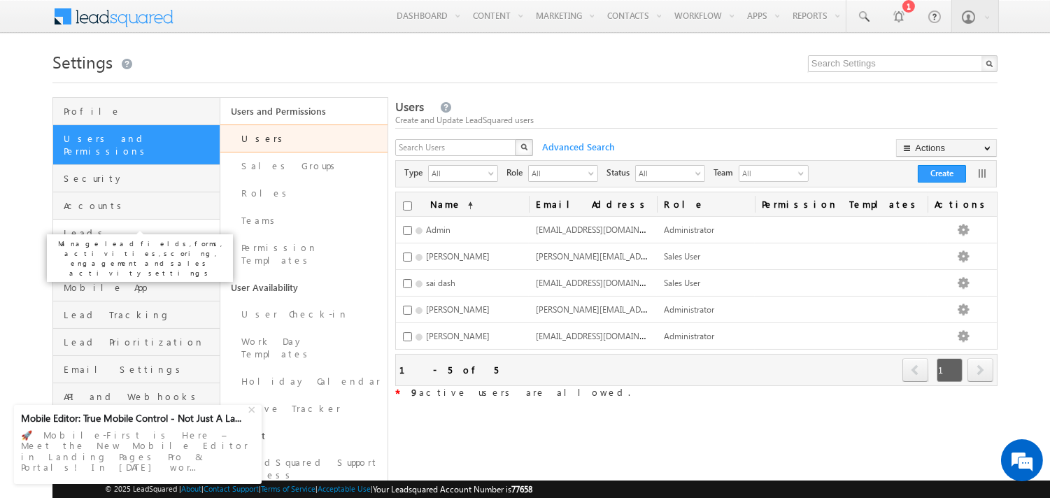
click at [99, 227] on span "Leads" at bounding box center [140, 233] width 153 height 13
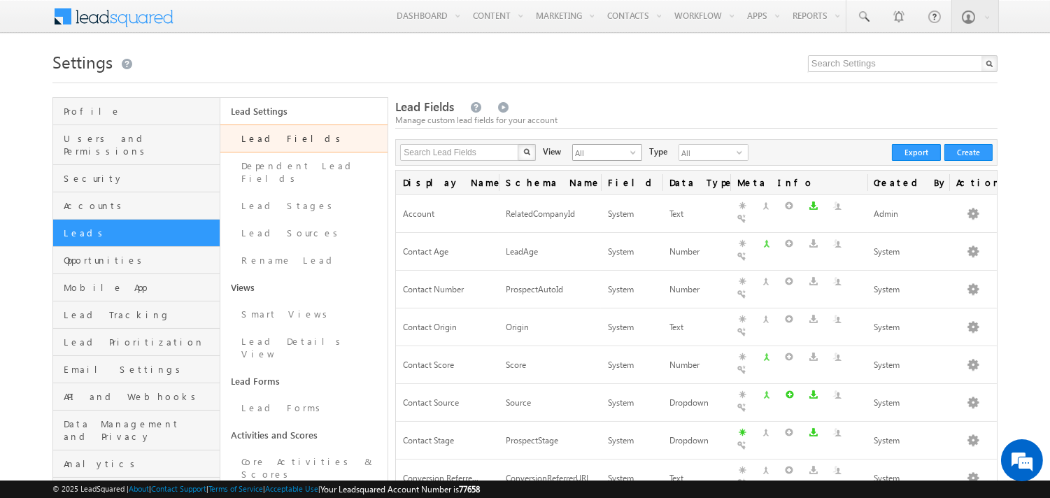
click at [614, 147] on span "All" at bounding box center [601, 152] width 57 height 15
click at [588, 197] on li "Custom Fields" at bounding box center [599, 197] width 69 height 14
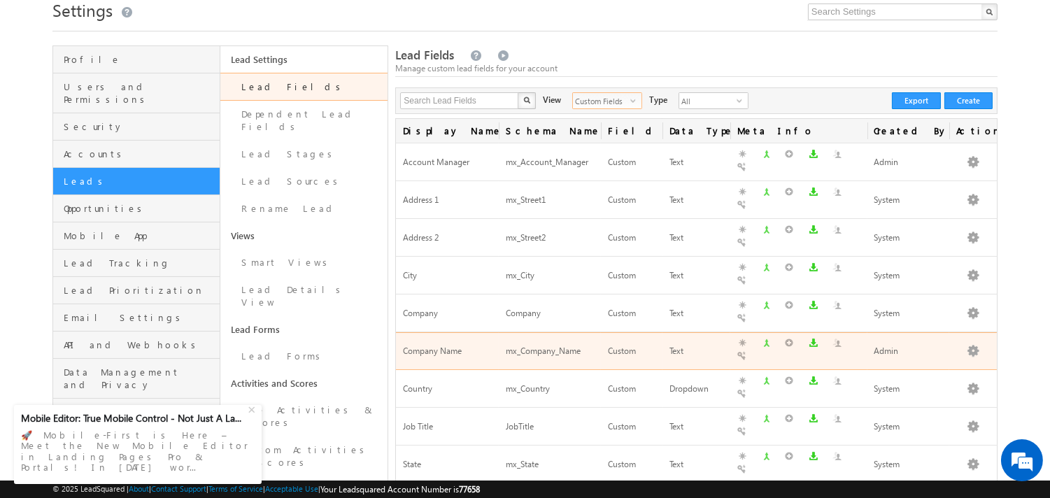
click at [432, 346] on span "Company Name" at bounding box center [432, 351] width 59 height 10
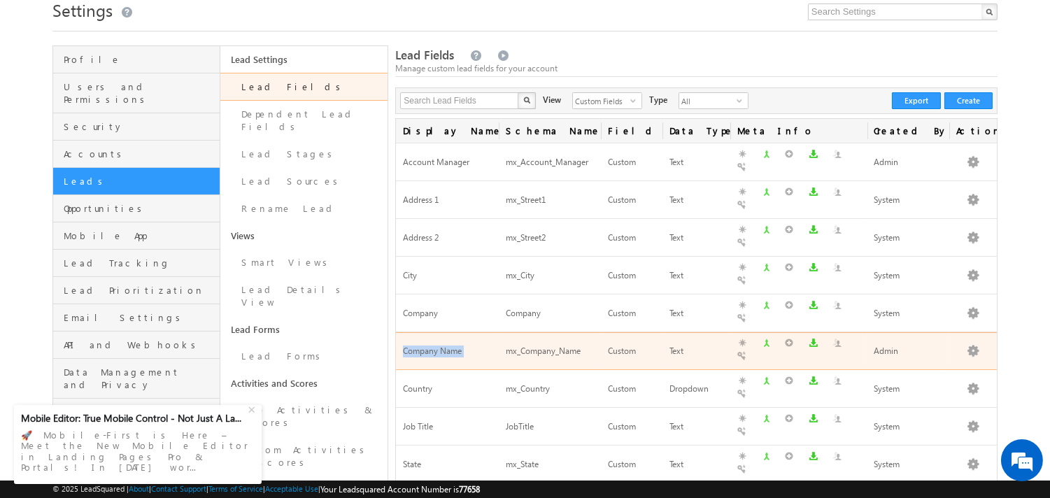
click at [567, 344] on div "mx_Company_Name" at bounding box center [550, 351] width 88 height 15
click at [560, 344] on div "mx_Company_Name" at bounding box center [550, 351] width 88 height 15
copy div "mx_Company_Name"
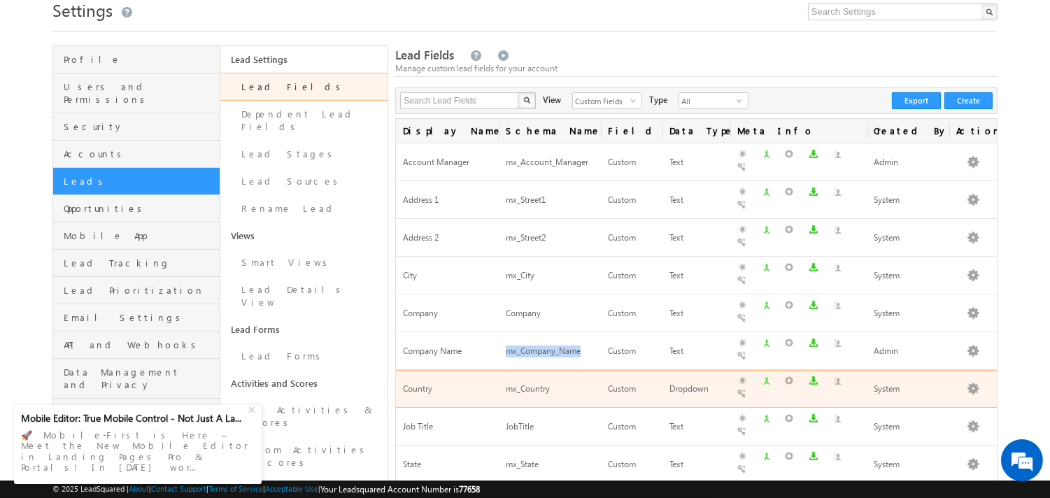
click at [417, 382] on div "Country" at bounding box center [447, 389] width 88 height 15
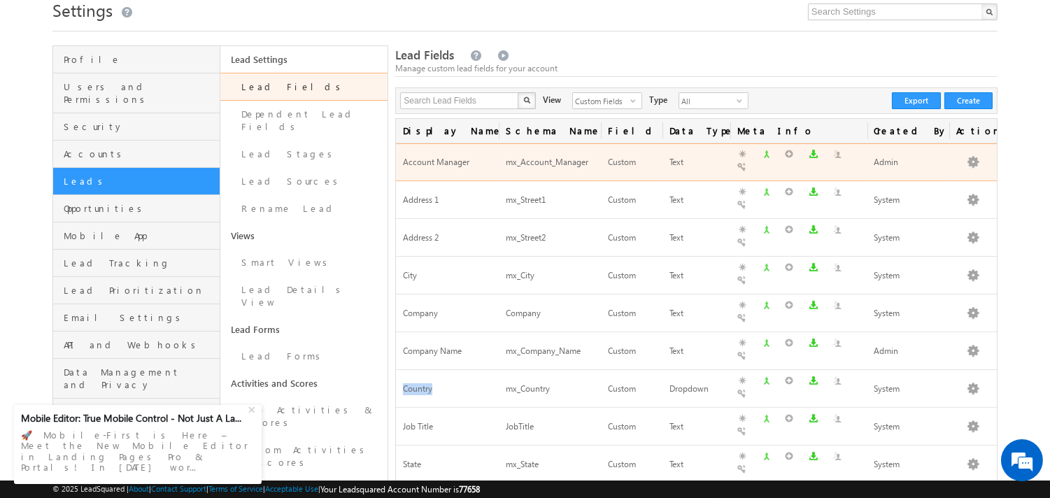
click at [436, 157] on span "Account Manager" at bounding box center [436, 162] width 66 height 10
copy span "Account Manager"
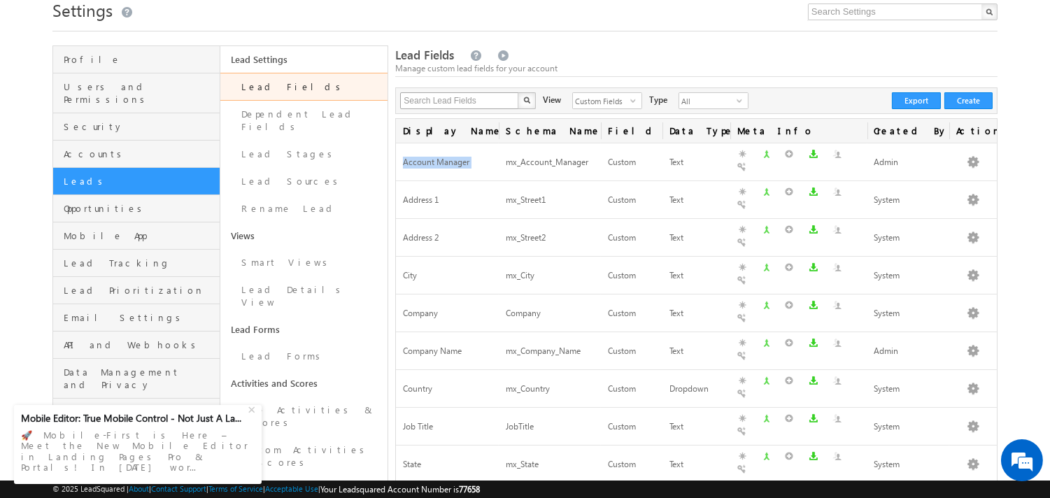
copy span "Account Manager"
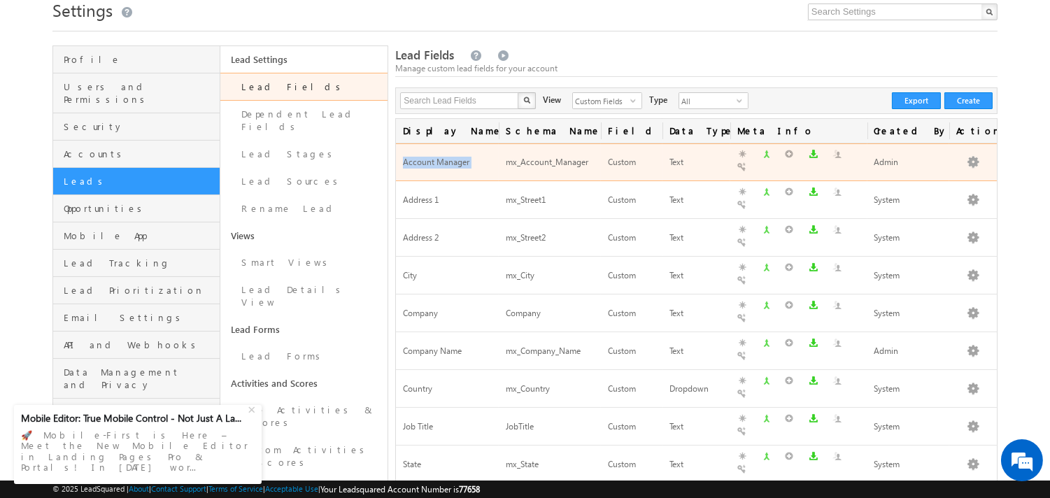
click at [526, 159] on div "mx_Account_Manager" at bounding box center [550, 162] width 88 height 15
copy div "mx_Account_Manager"
click at [547, 155] on div "mx_Account_Manager" at bounding box center [550, 162] width 88 height 15
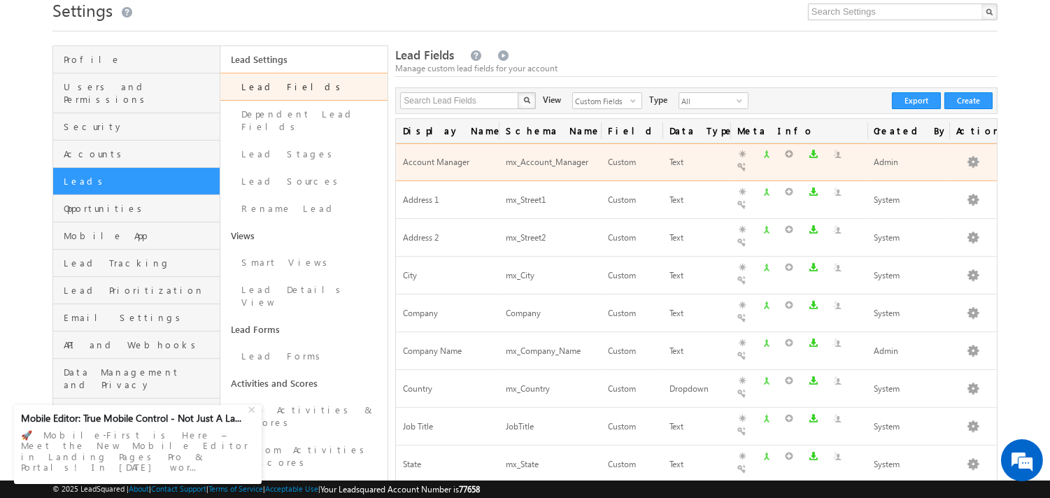
click at [547, 155] on div "mx_Account_Manager" at bounding box center [550, 162] width 88 height 15
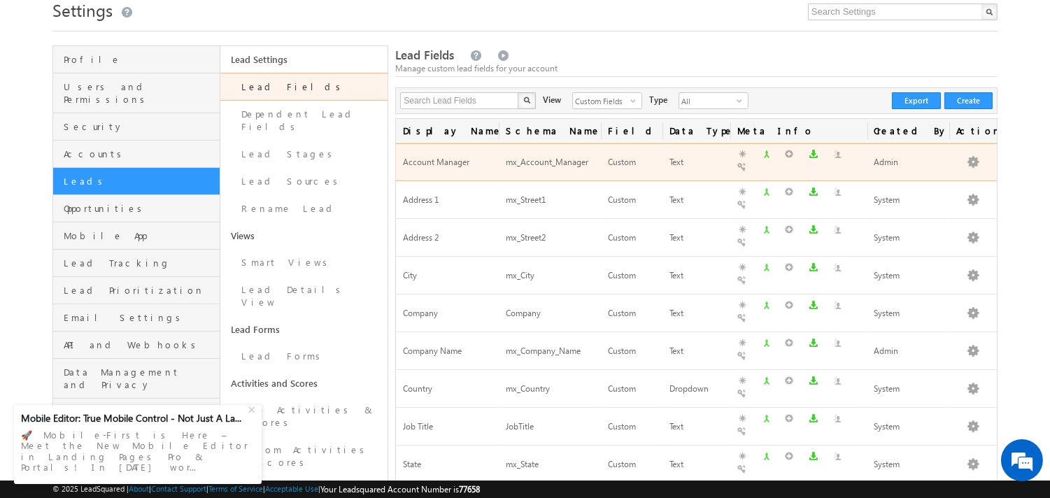
click at [547, 155] on div "mx_Account_Manager" at bounding box center [550, 162] width 88 height 15
copy div "mx_Account_Manager"
